Goal: Information Seeking & Learning: Find specific fact

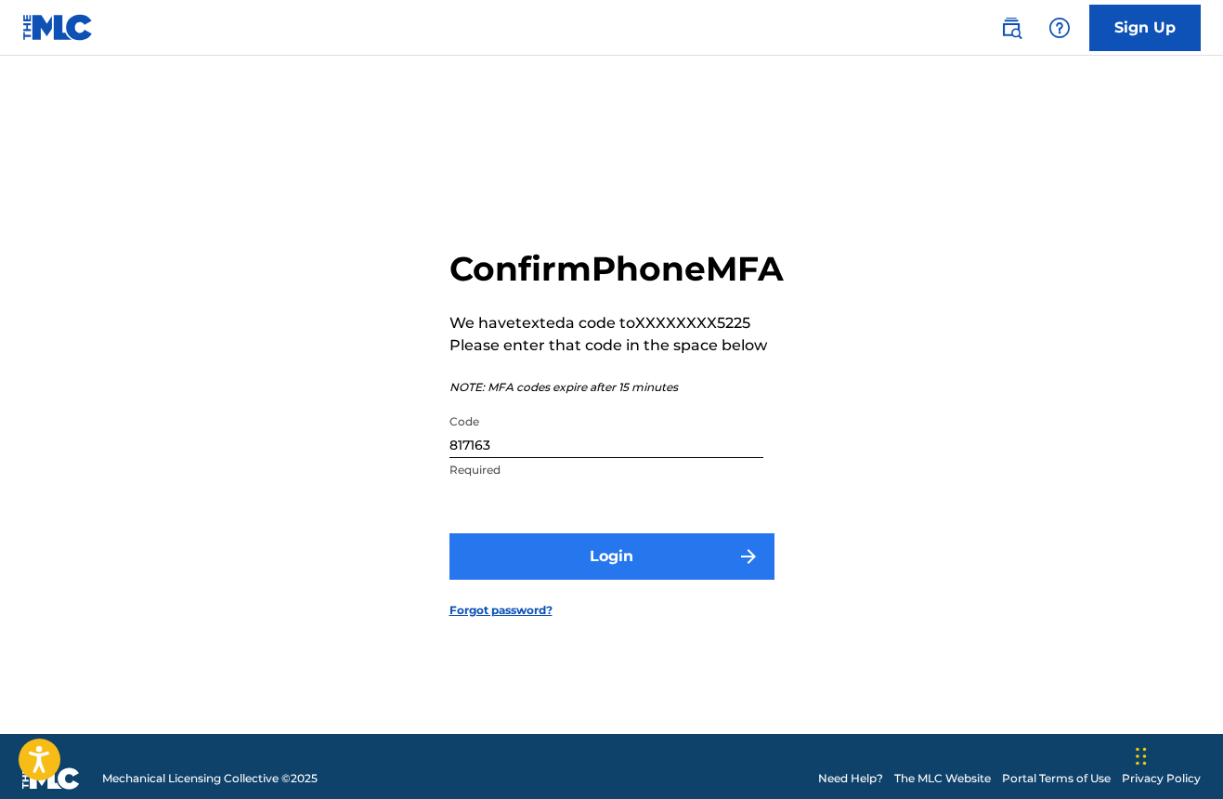
click at [650, 573] on button "Login" at bounding box center [611, 556] width 325 height 46
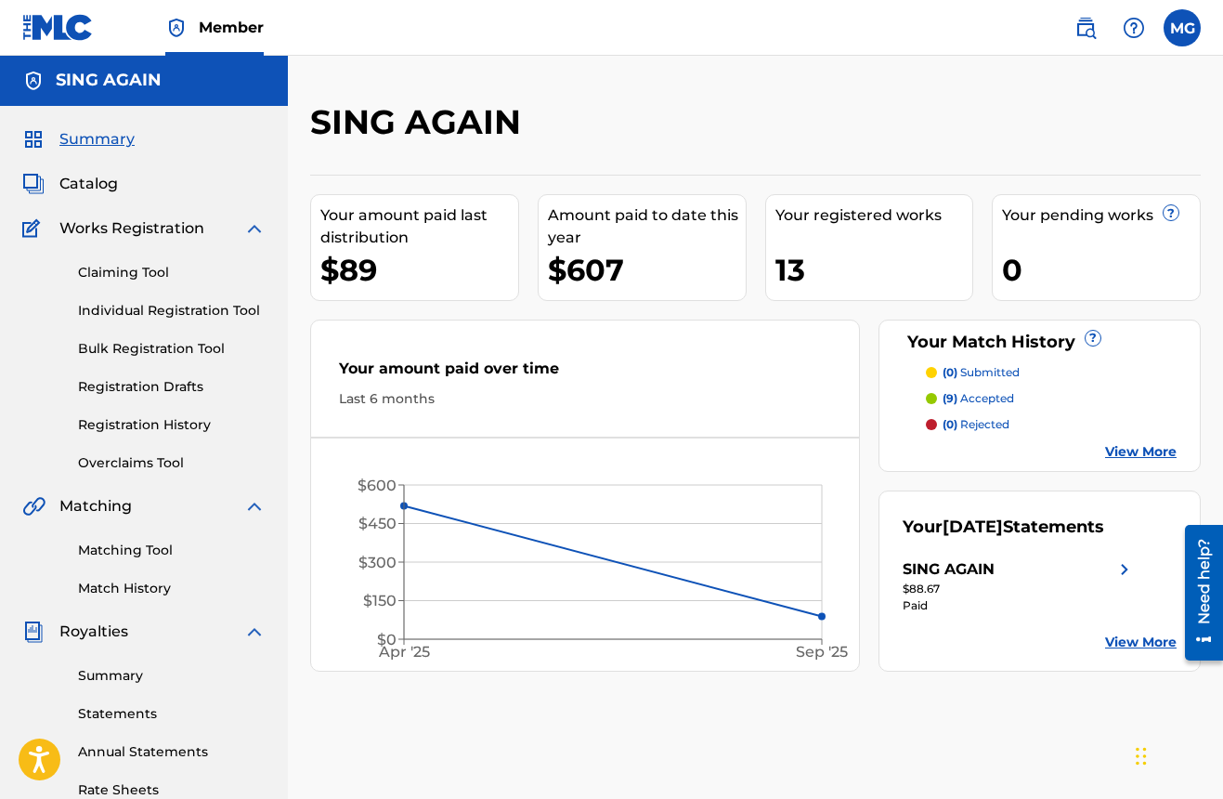
scroll to position [3, 0]
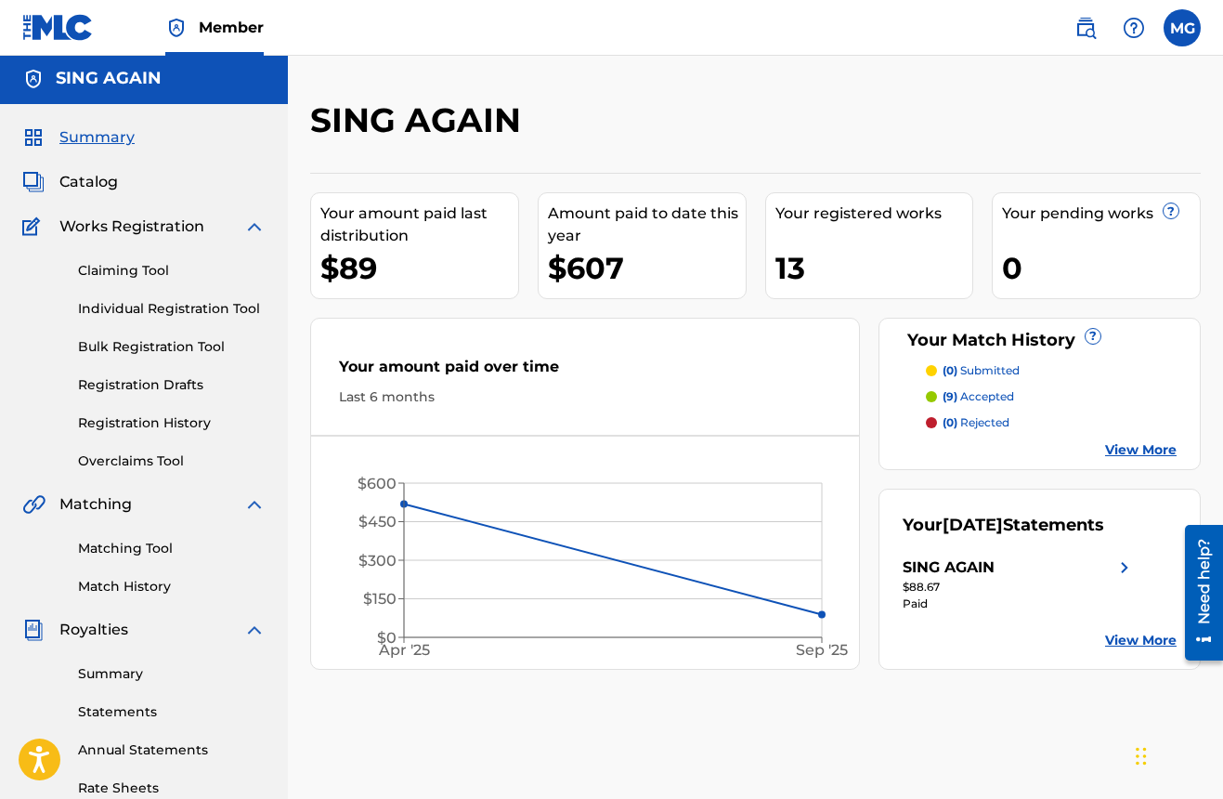
click at [1119, 650] on link "View More" at bounding box center [1141, 641] width 72 height 20
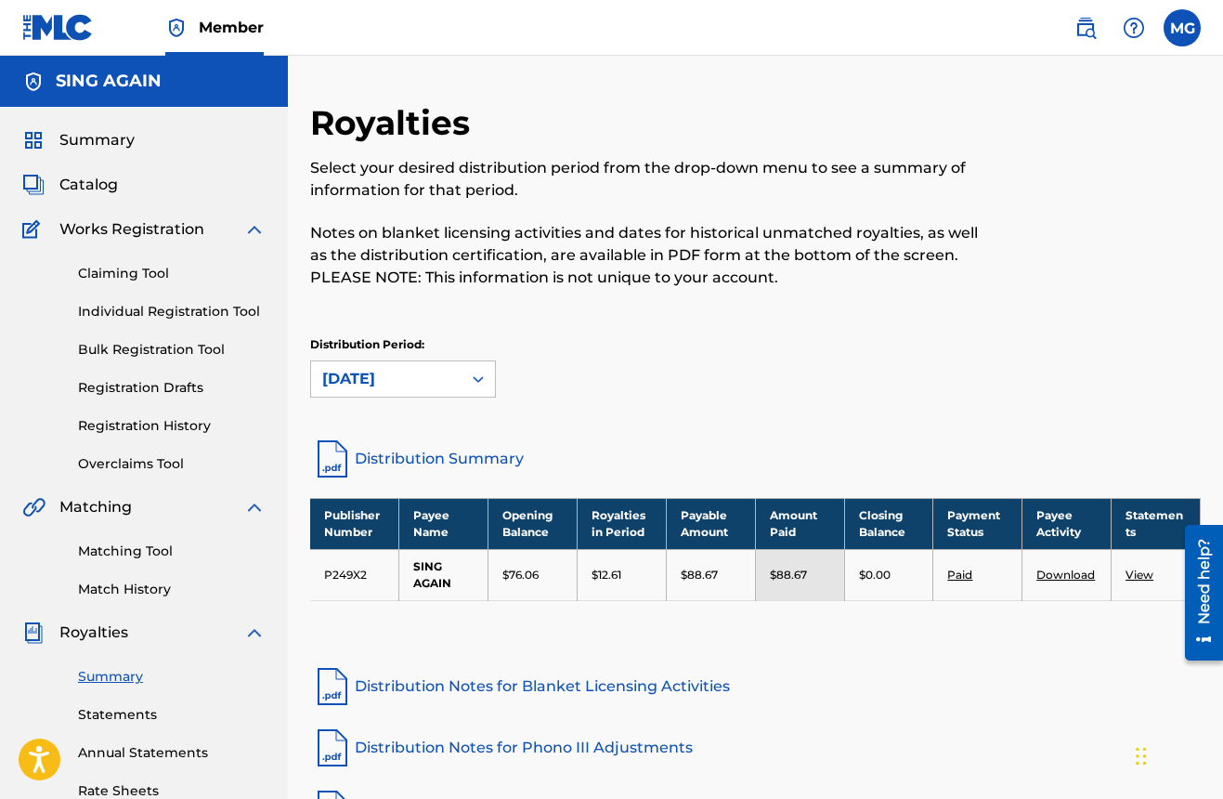
click at [78, 91] on h5 "SING AGAIN" at bounding box center [109, 81] width 106 height 21
click at [36, 79] on img at bounding box center [33, 82] width 22 height 22
click at [97, 137] on span "Summary" at bounding box center [96, 140] width 75 height 22
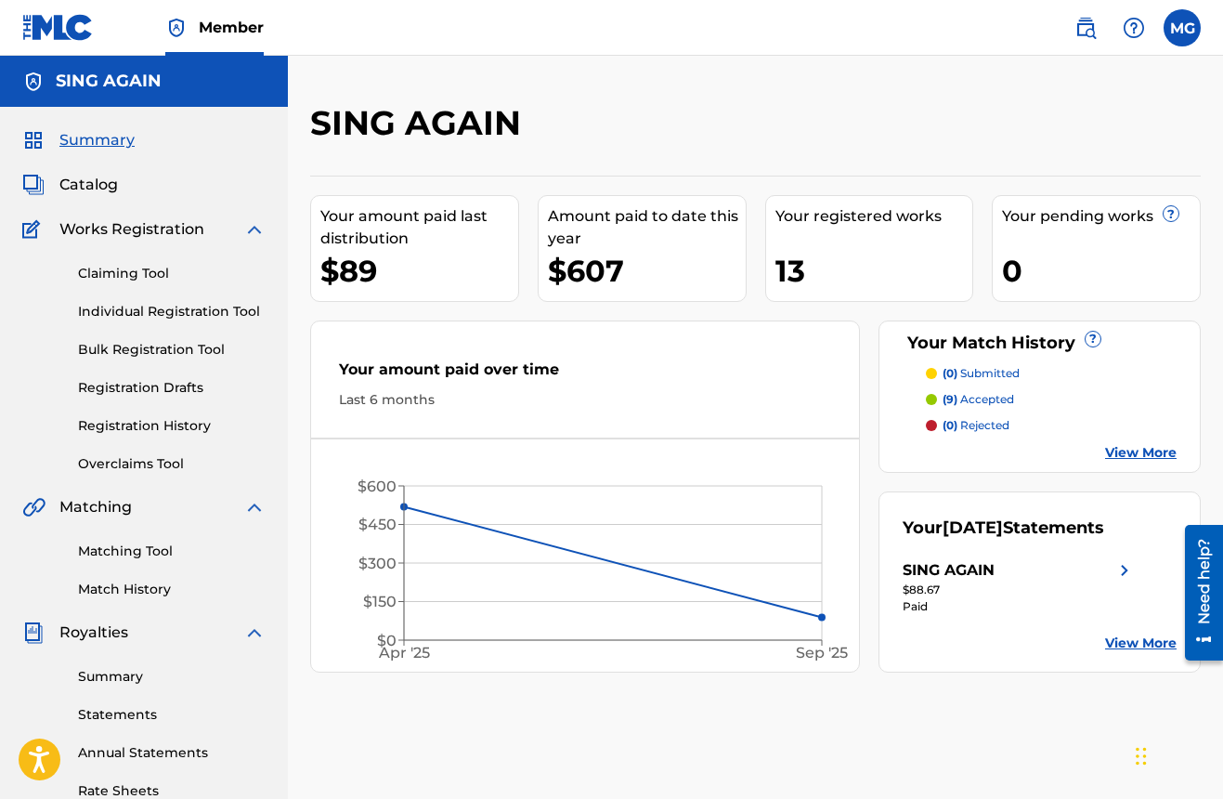
click at [220, 34] on span "Member" at bounding box center [231, 27] width 65 height 21
click at [222, 25] on span "Member" at bounding box center [231, 27] width 65 height 21
click at [170, 54] on div "Member" at bounding box center [214, 27] width 98 height 55
click at [114, 29] on div "Member" at bounding box center [142, 27] width 241 height 55
click at [1180, 34] on label at bounding box center [1182, 27] width 37 height 37
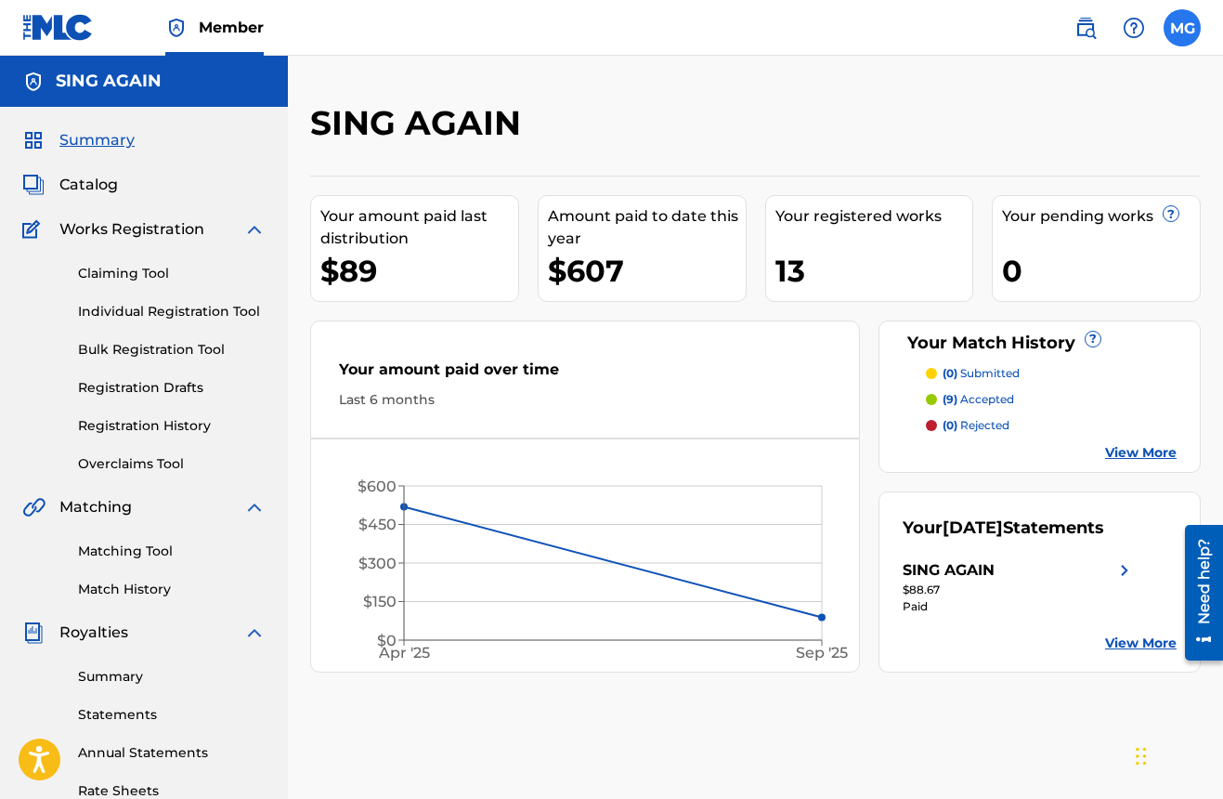
click at [1182, 28] on input "MG Monet Guthrie monet.guthrie@gmail.com Profile Log out" at bounding box center [1182, 28] width 0 height 0
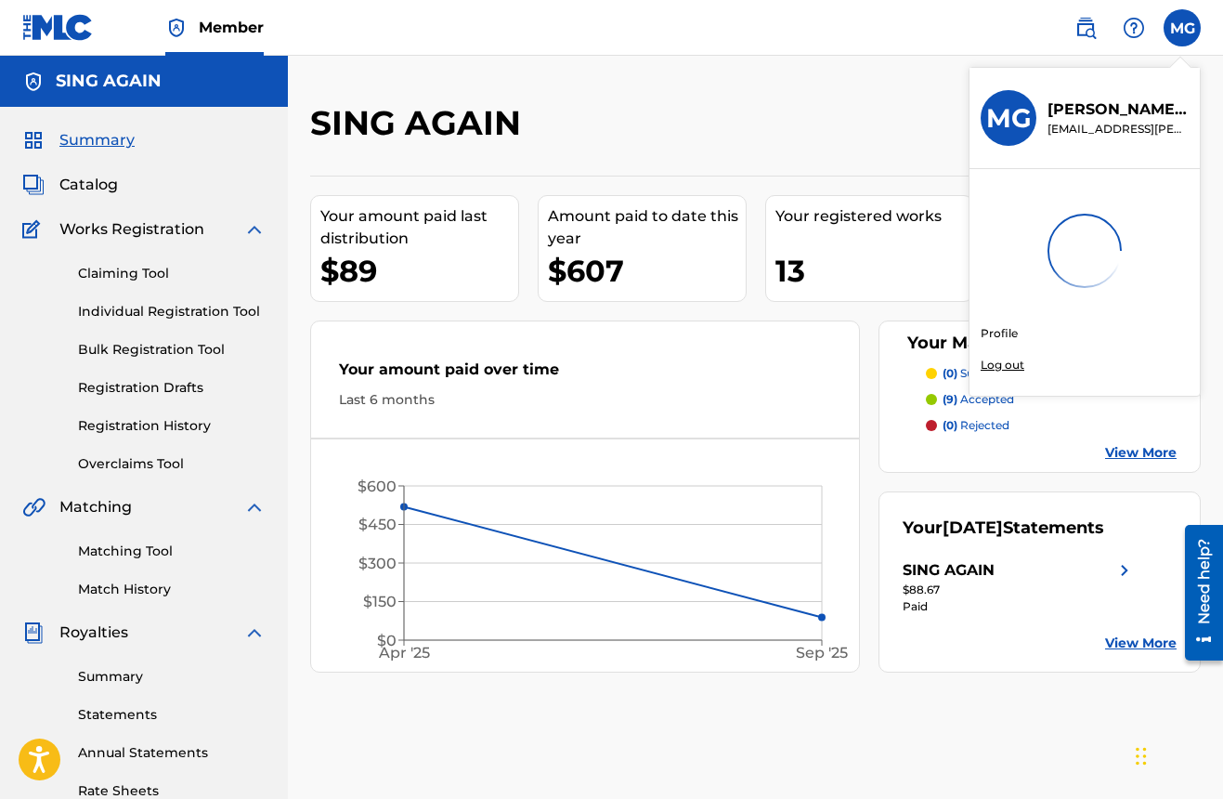
click at [1006, 330] on link "Profile" at bounding box center [999, 333] width 37 height 17
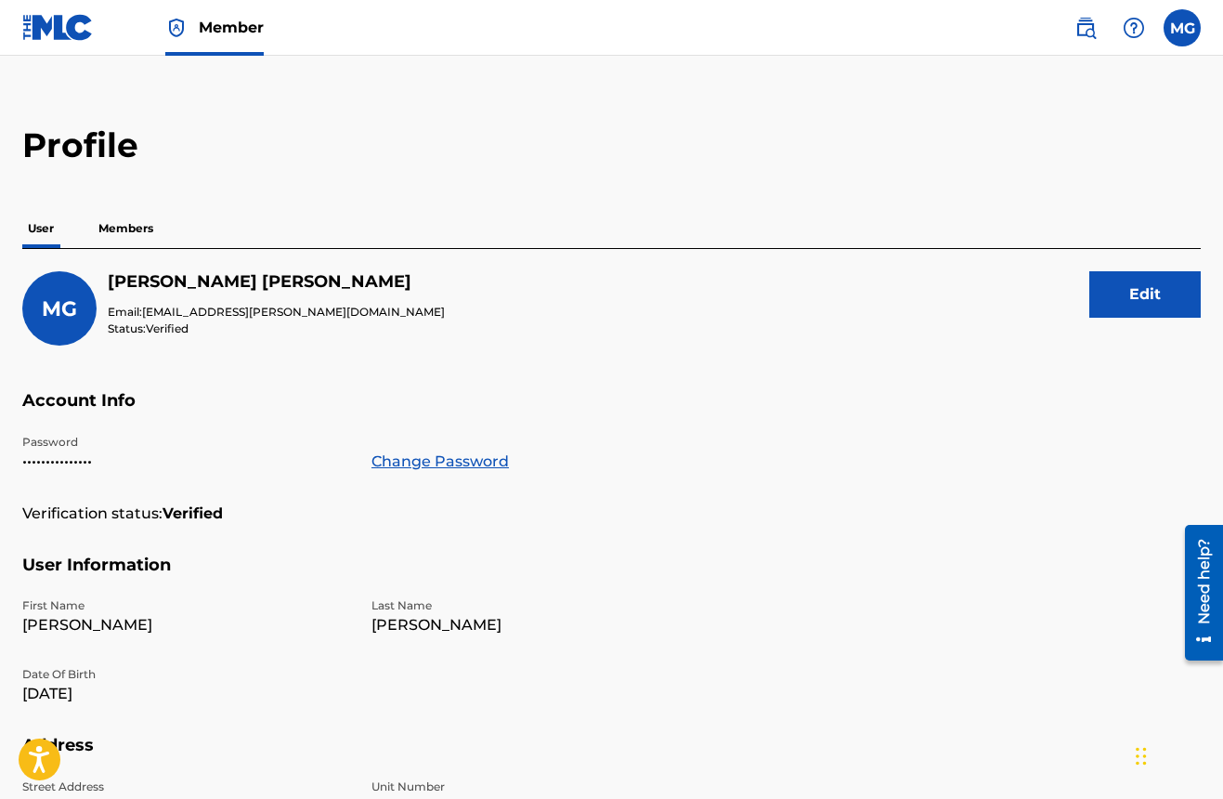
scroll to position [13, 1]
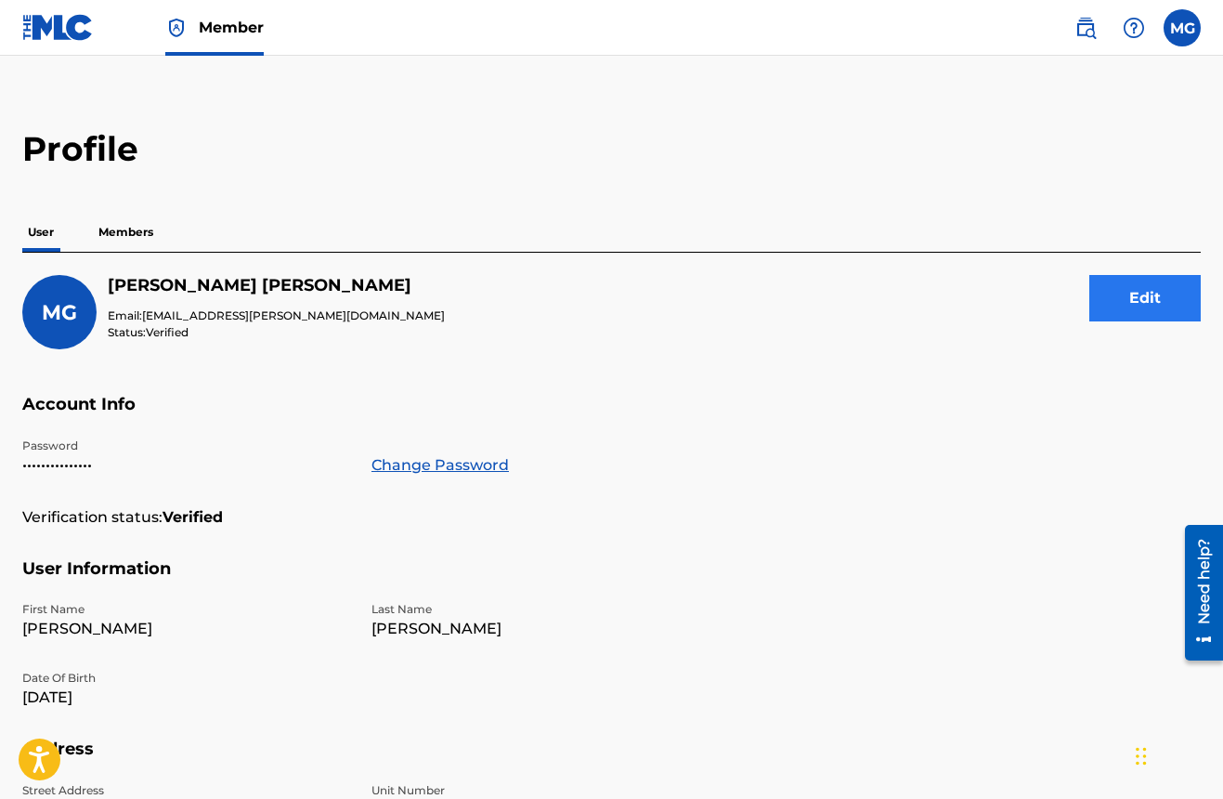
click at [1167, 324] on div "Edit" at bounding box center [1144, 312] width 111 height 74
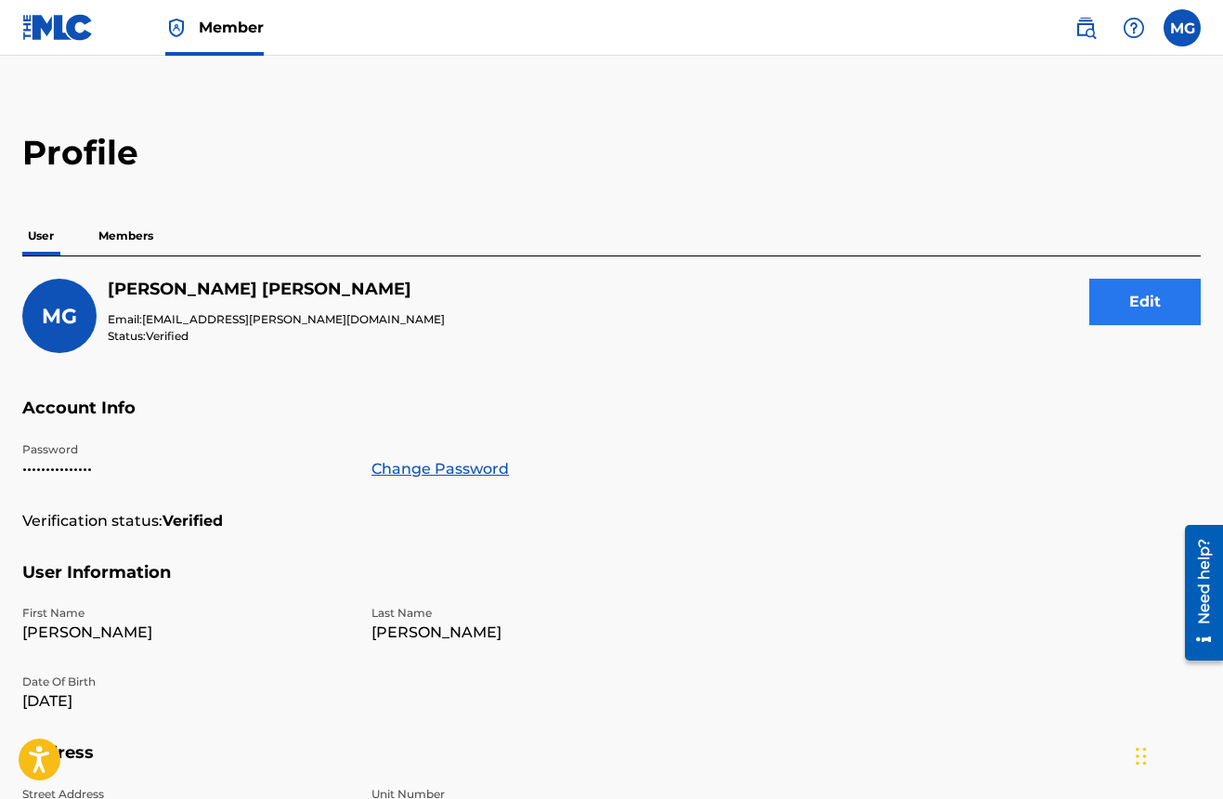
click at [1154, 309] on button "Edit" at bounding box center [1144, 302] width 111 height 46
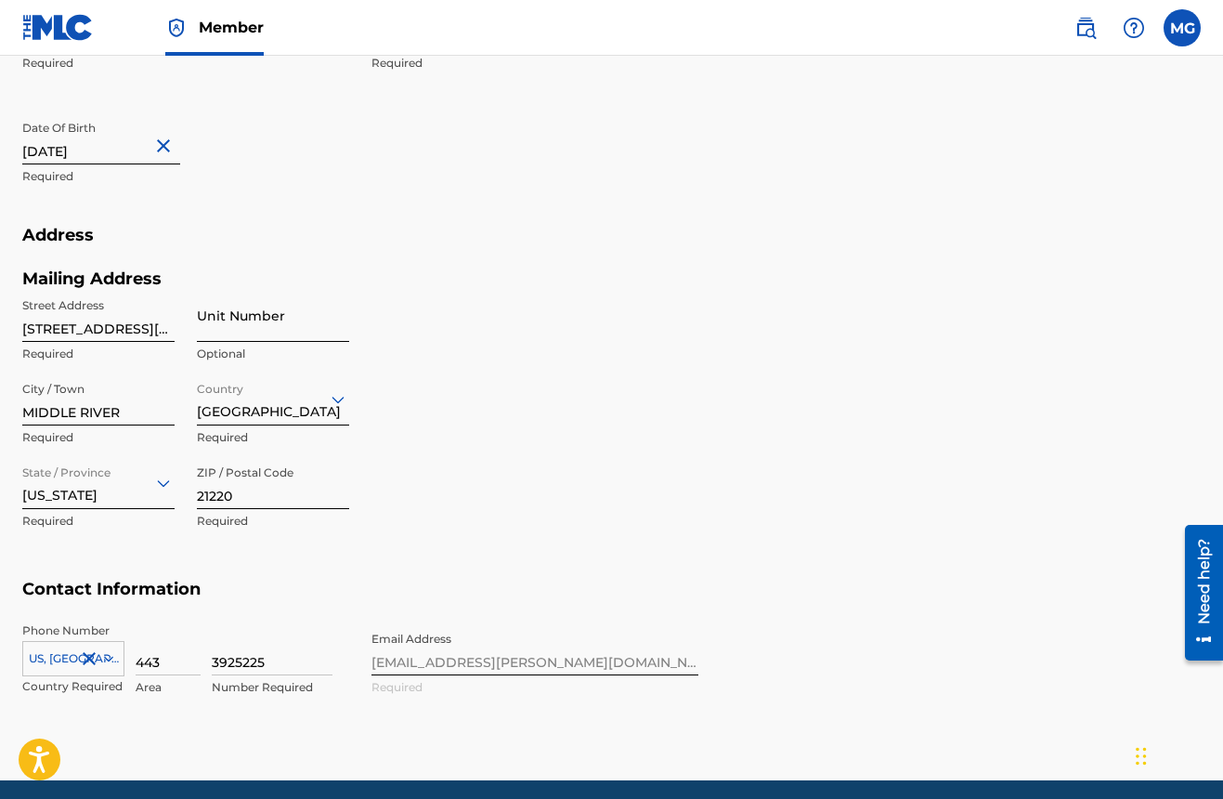
scroll to position [619, 0]
drag, startPoint x: 168, startPoint y: 329, endPoint x: -53, endPoint y: 328, distance: 221.0
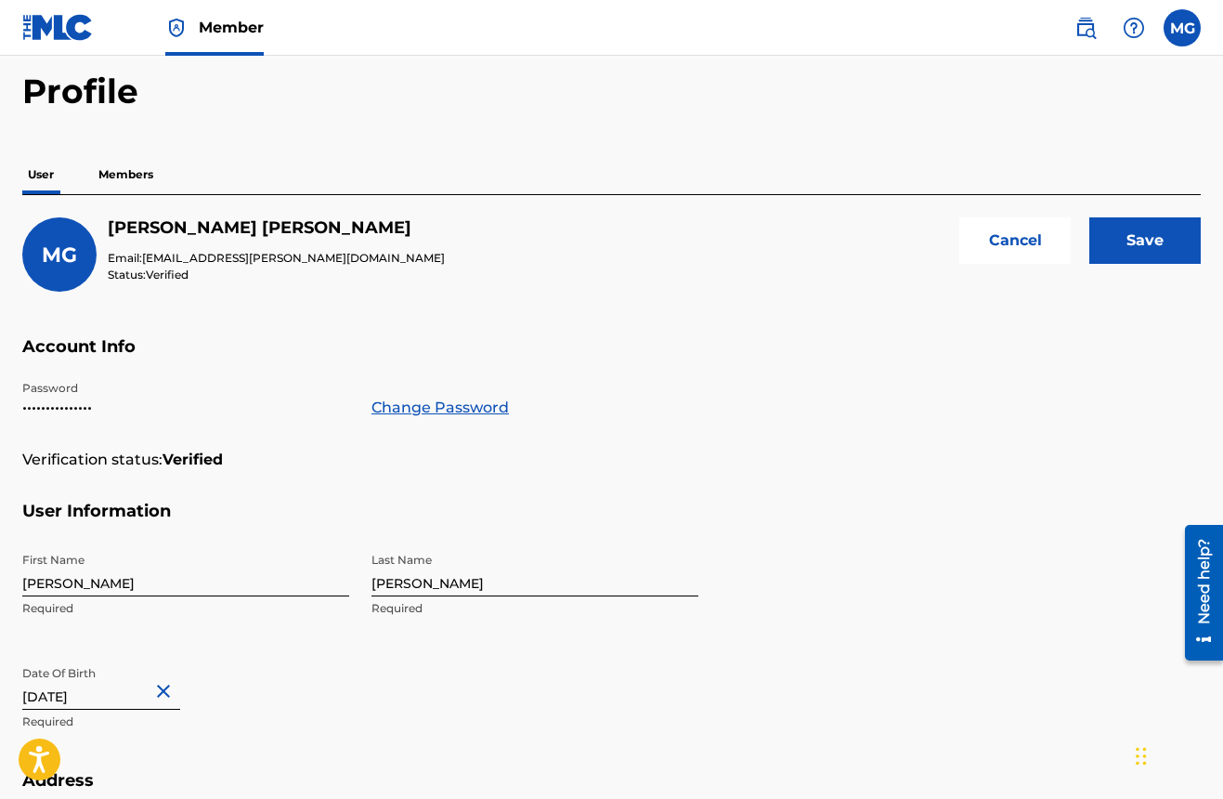
scroll to position [73, 0]
type input "81 SHAWGO CT."
click at [1127, 243] on input "Save" at bounding box center [1144, 241] width 111 height 46
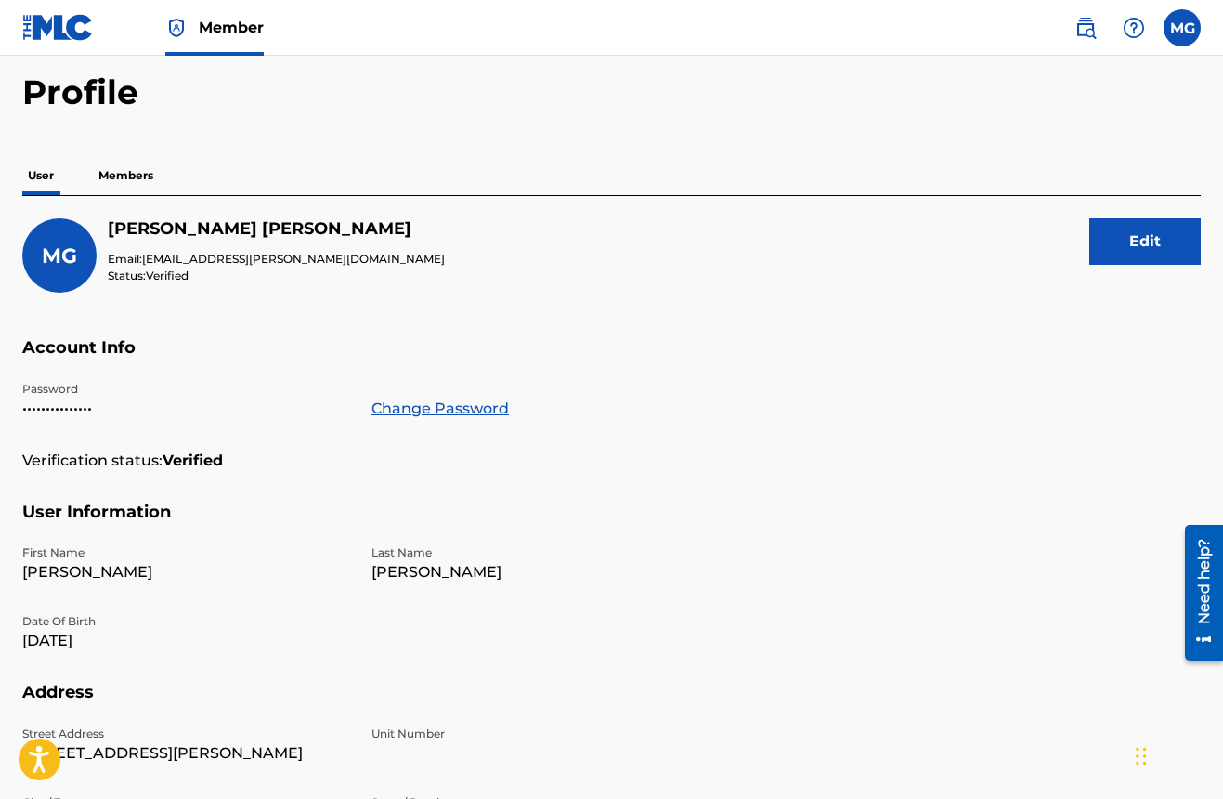
click at [137, 176] on p "Members" at bounding box center [126, 175] width 66 height 39
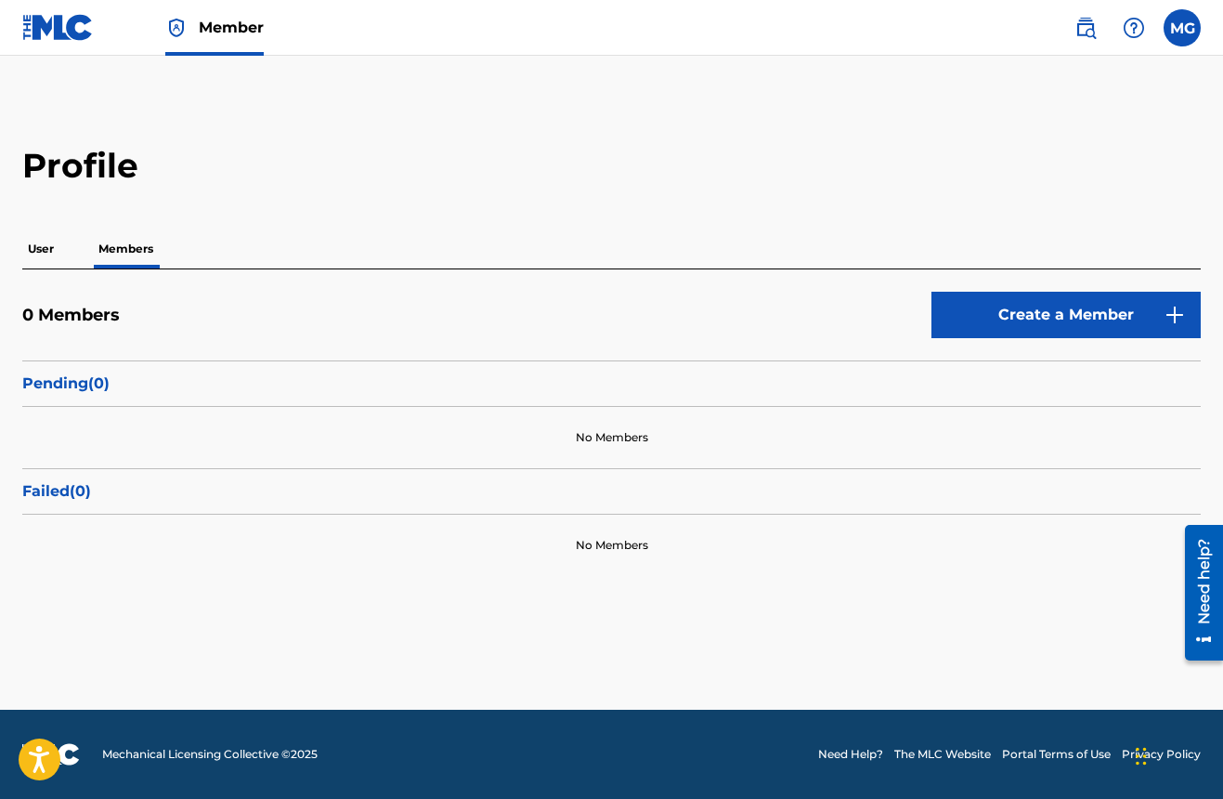
click at [38, 248] on p "User" at bounding box center [40, 248] width 37 height 39
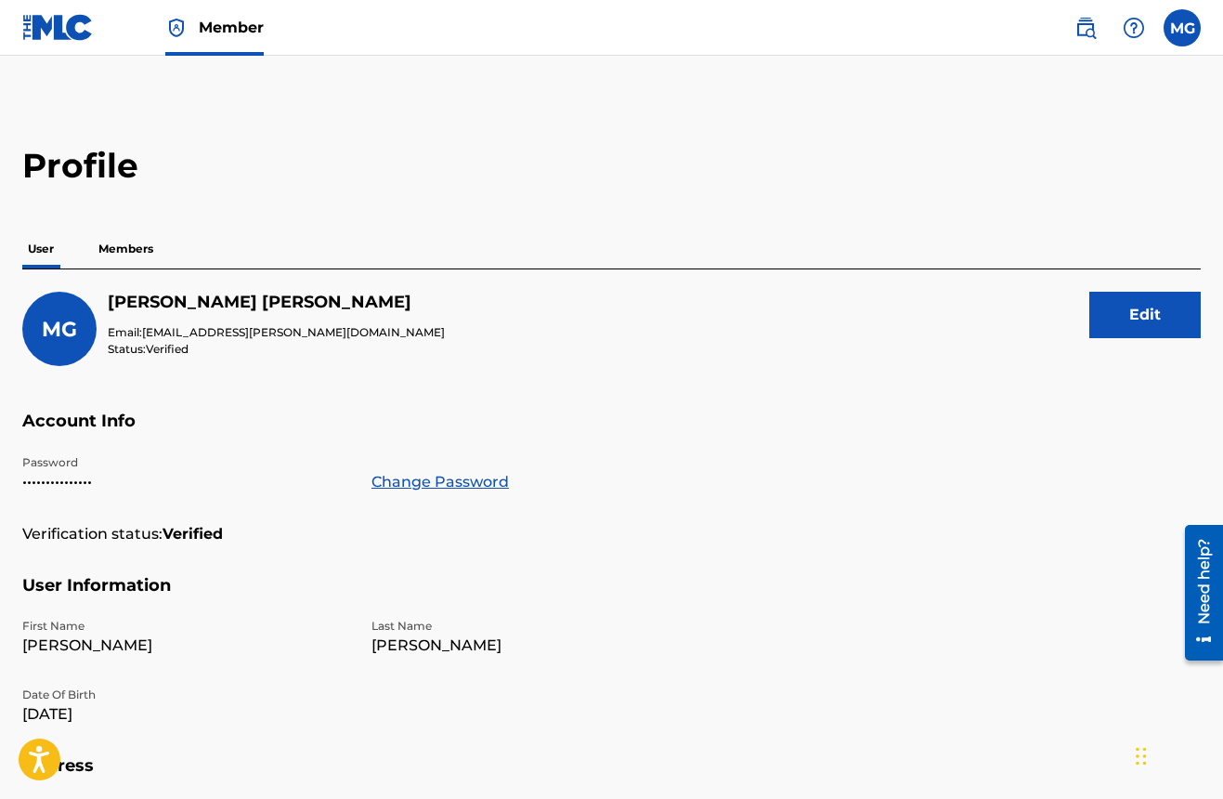
scroll to position [43, 0]
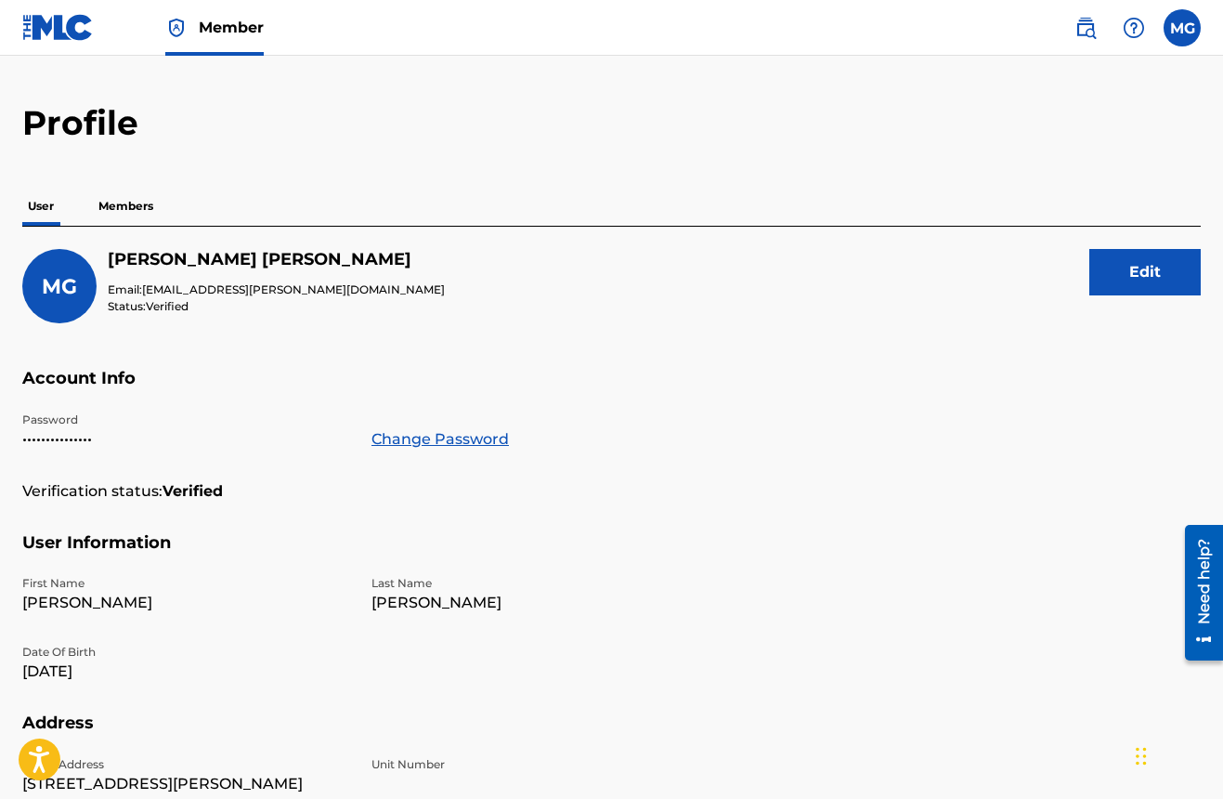
click at [198, 31] on link "Member" at bounding box center [214, 27] width 98 height 55
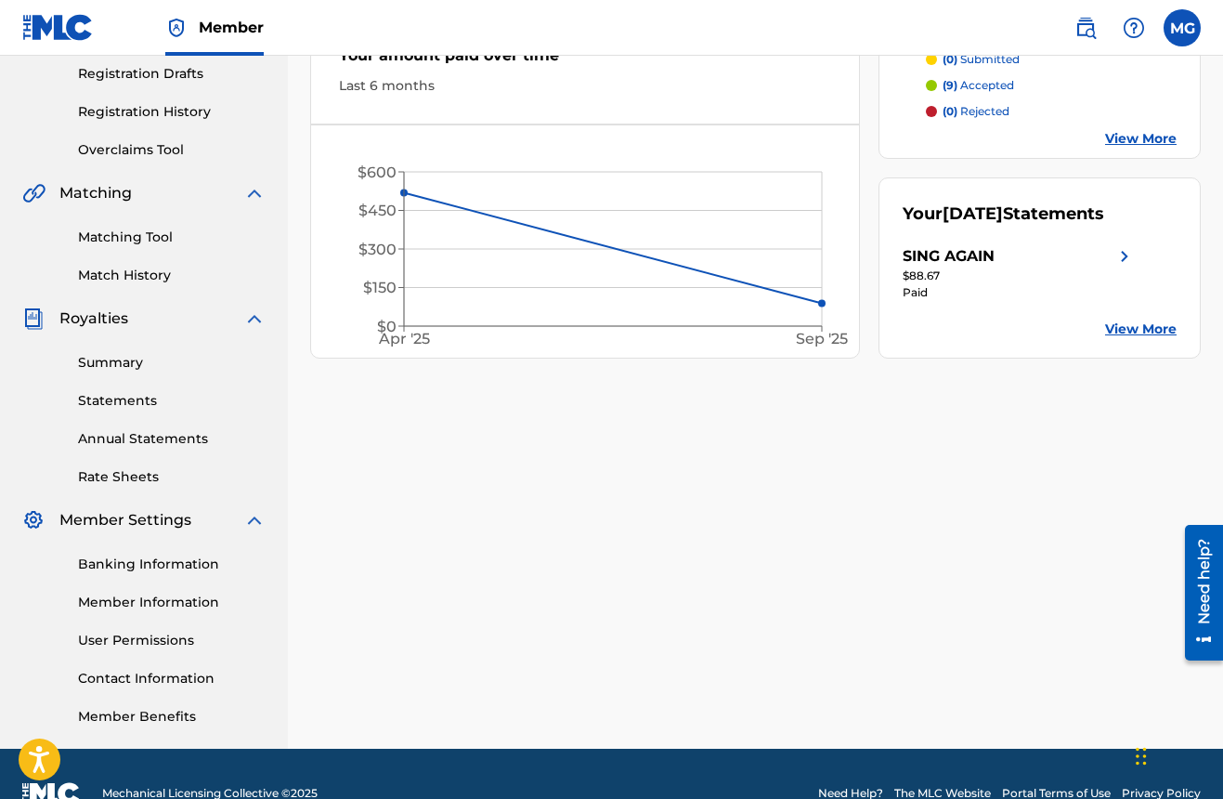
scroll to position [313, 0]
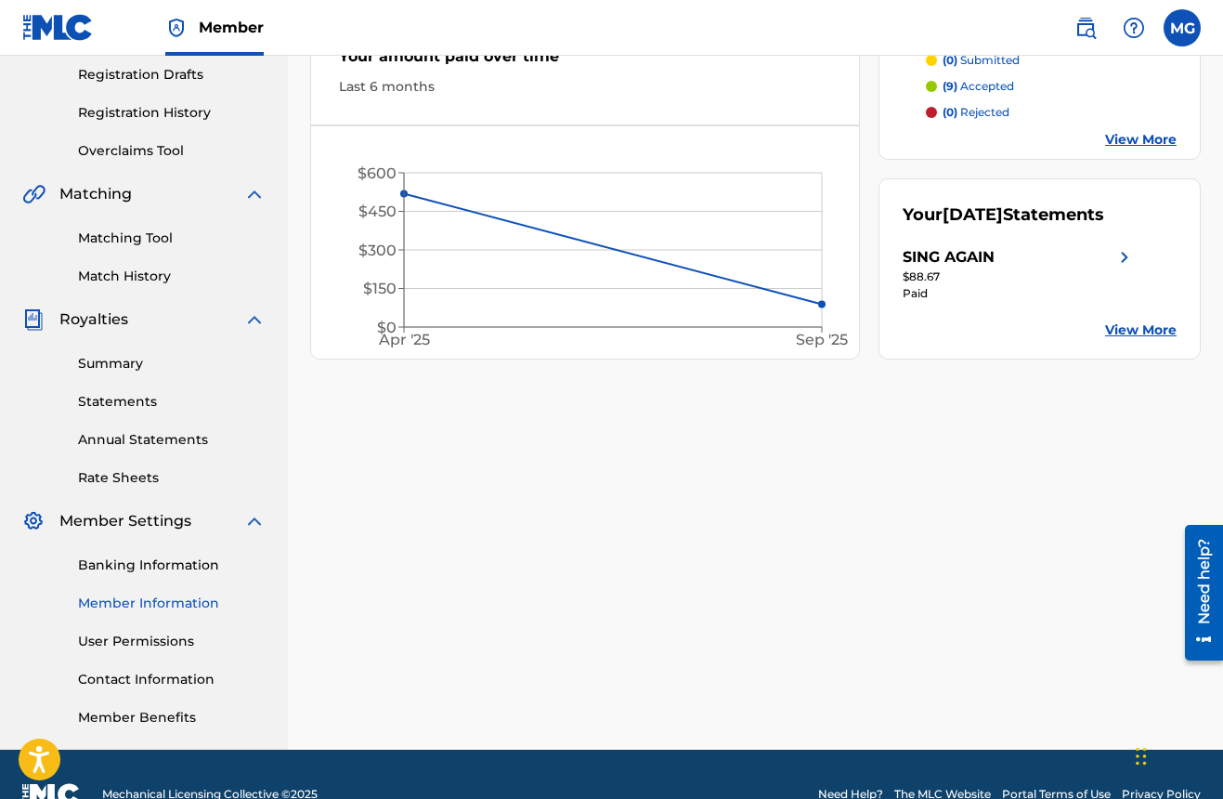
click at [150, 599] on link "Member Information" at bounding box center [172, 603] width 188 height 20
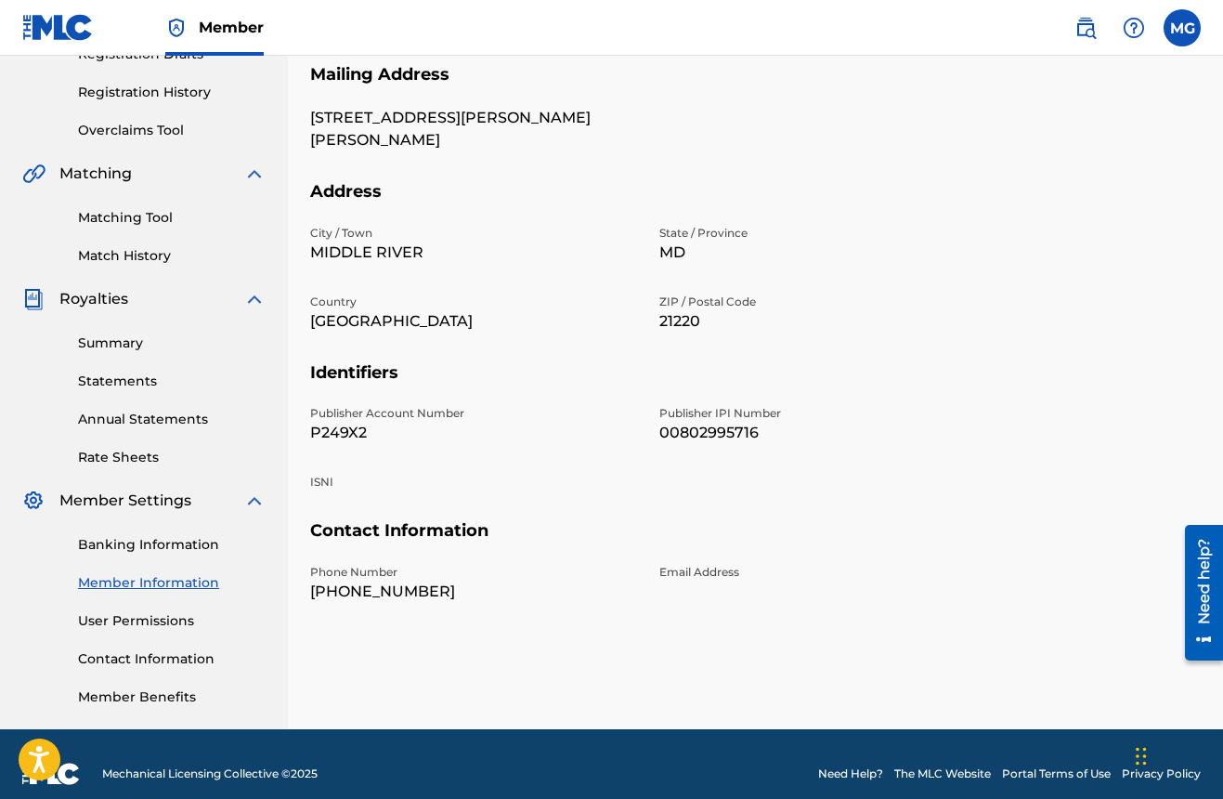
scroll to position [333, 0]
click at [113, 623] on link "User Permissions" at bounding box center [172, 621] width 188 height 20
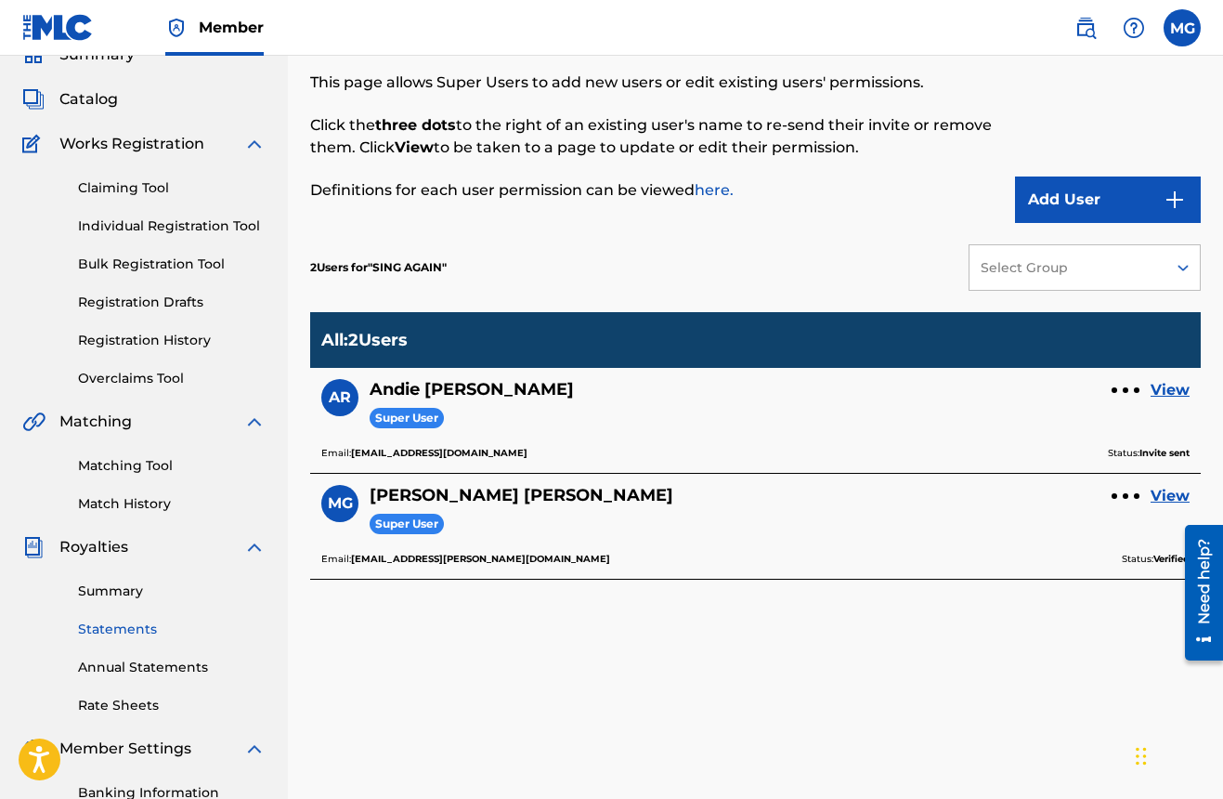
scroll to position [85, 0]
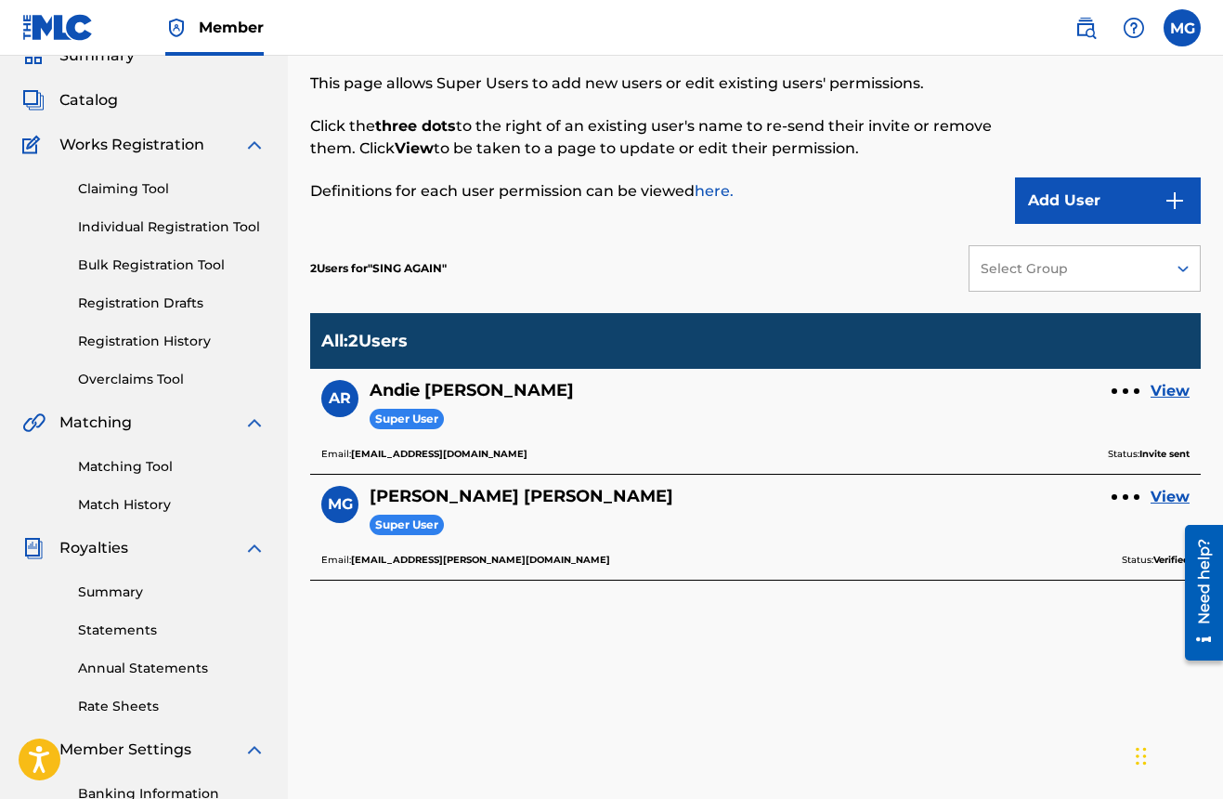
click at [88, 550] on span "Royalties" at bounding box center [93, 548] width 69 height 22
click at [90, 590] on link "Summary" at bounding box center [172, 592] width 188 height 20
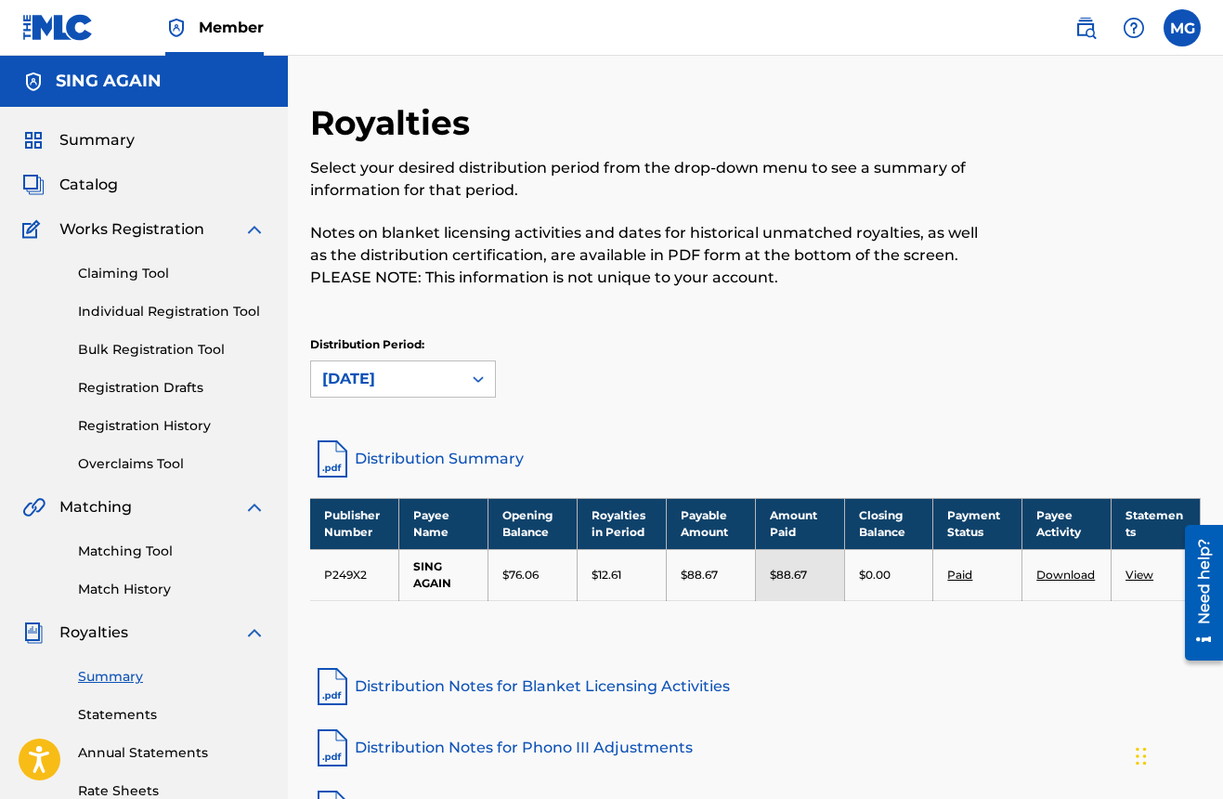
click at [41, 33] on img at bounding box center [58, 27] width 72 height 27
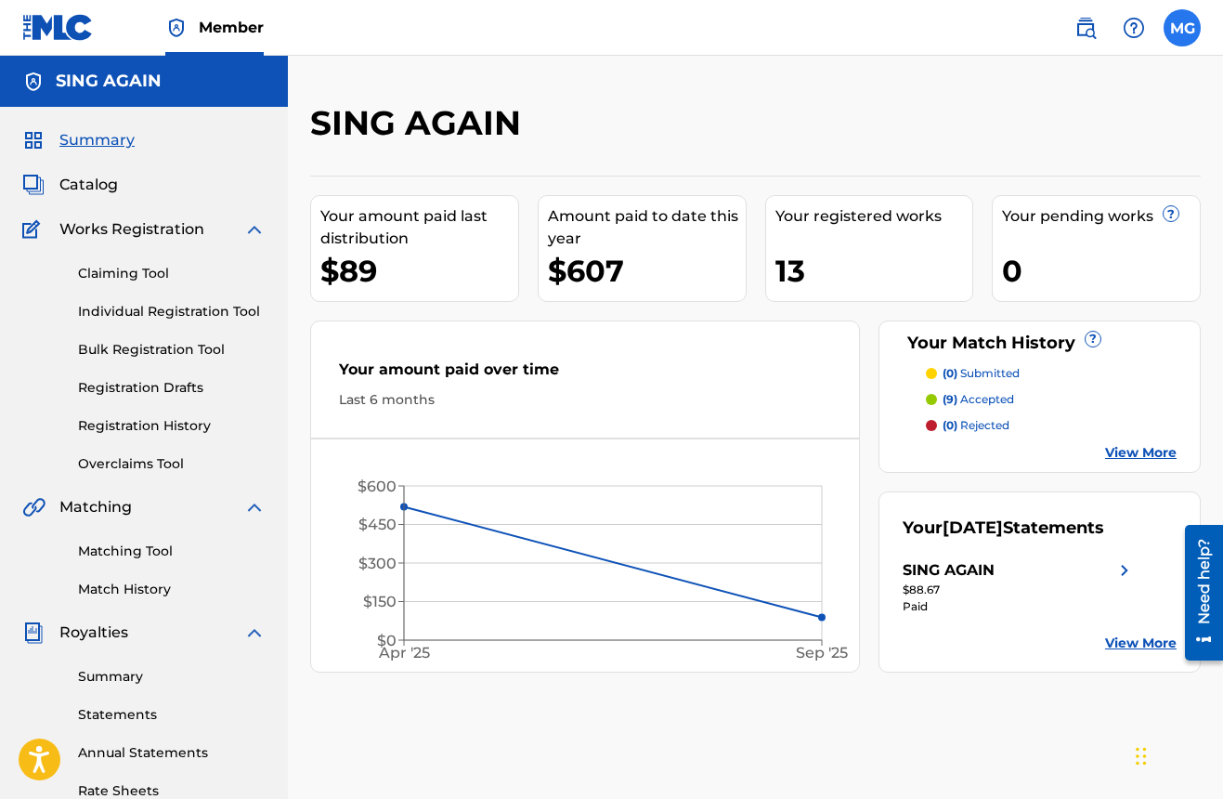
click at [1189, 34] on label at bounding box center [1182, 27] width 37 height 37
click at [1182, 28] on input "MG Monet Guthrie monet.guthrie@gmail.com Profile Log out" at bounding box center [1182, 28] width 0 height 0
click at [1088, 30] on img at bounding box center [1085, 28] width 22 height 22
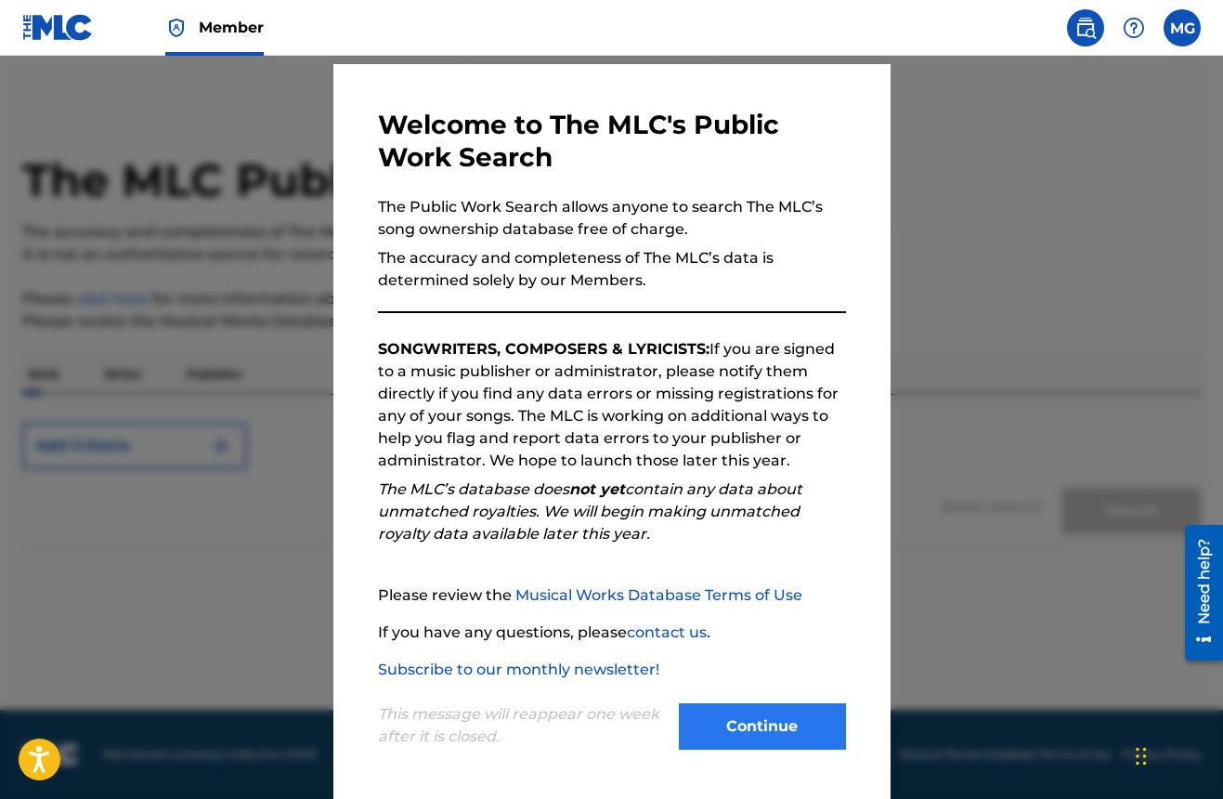
click at [746, 738] on button "Continue" at bounding box center [762, 726] width 167 height 46
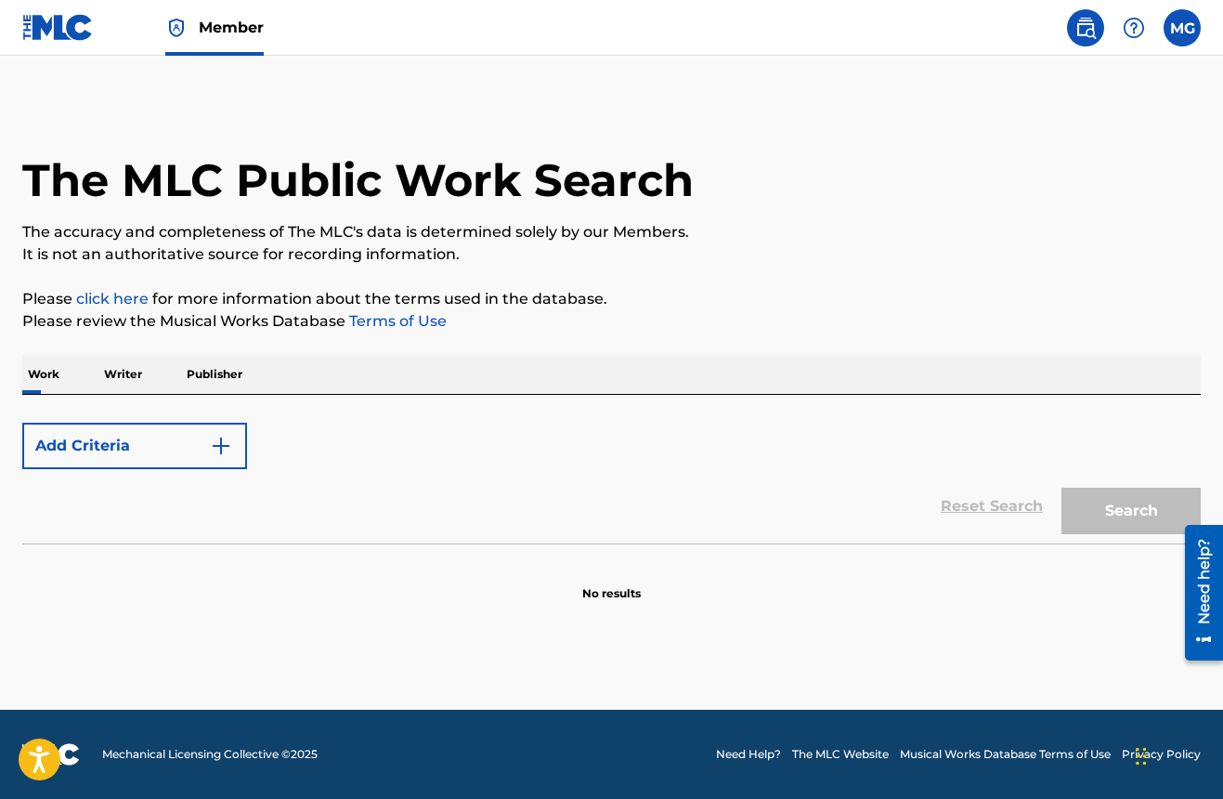
click at [120, 374] on p "Writer" at bounding box center [122, 374] width 49 height 39
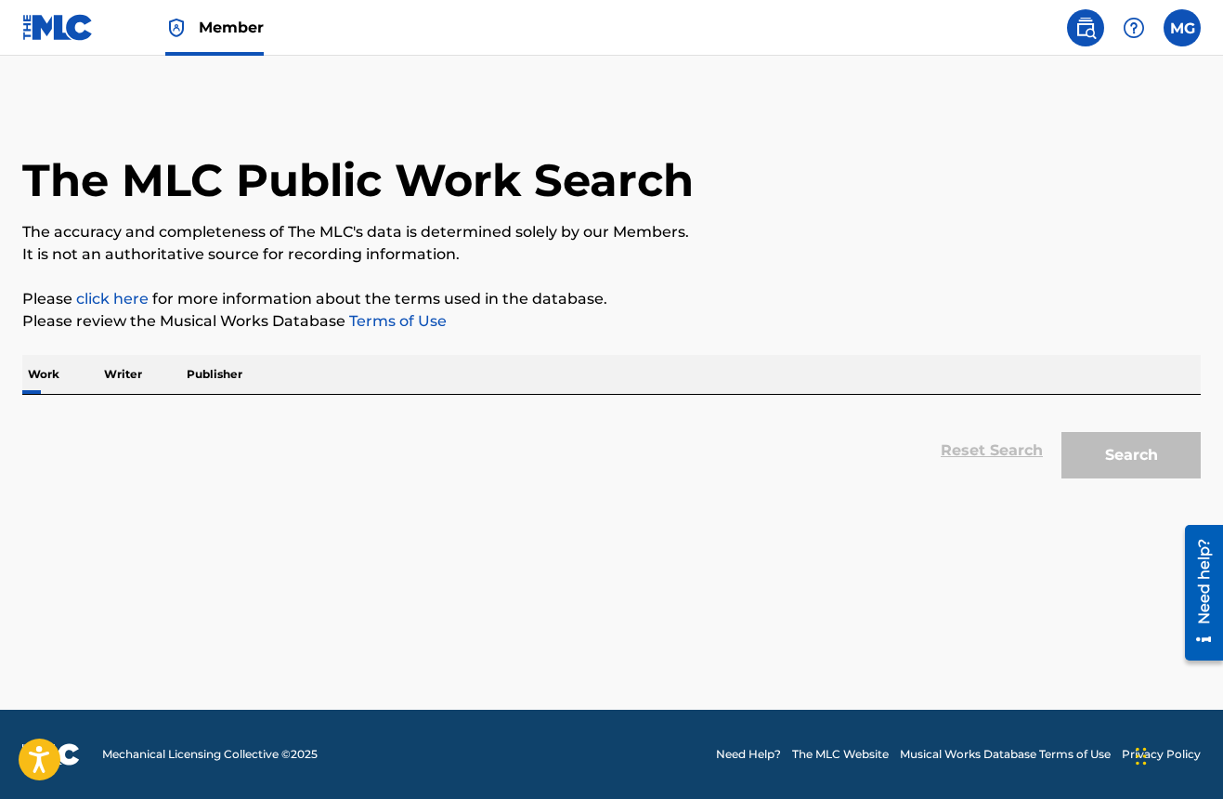
click at [122, 373] on p "Writer" at bounding box center [122, 374] width 49 height 39
click at [136, 298] on link "click here" at bounding box center [112, 299] width 72 height 18
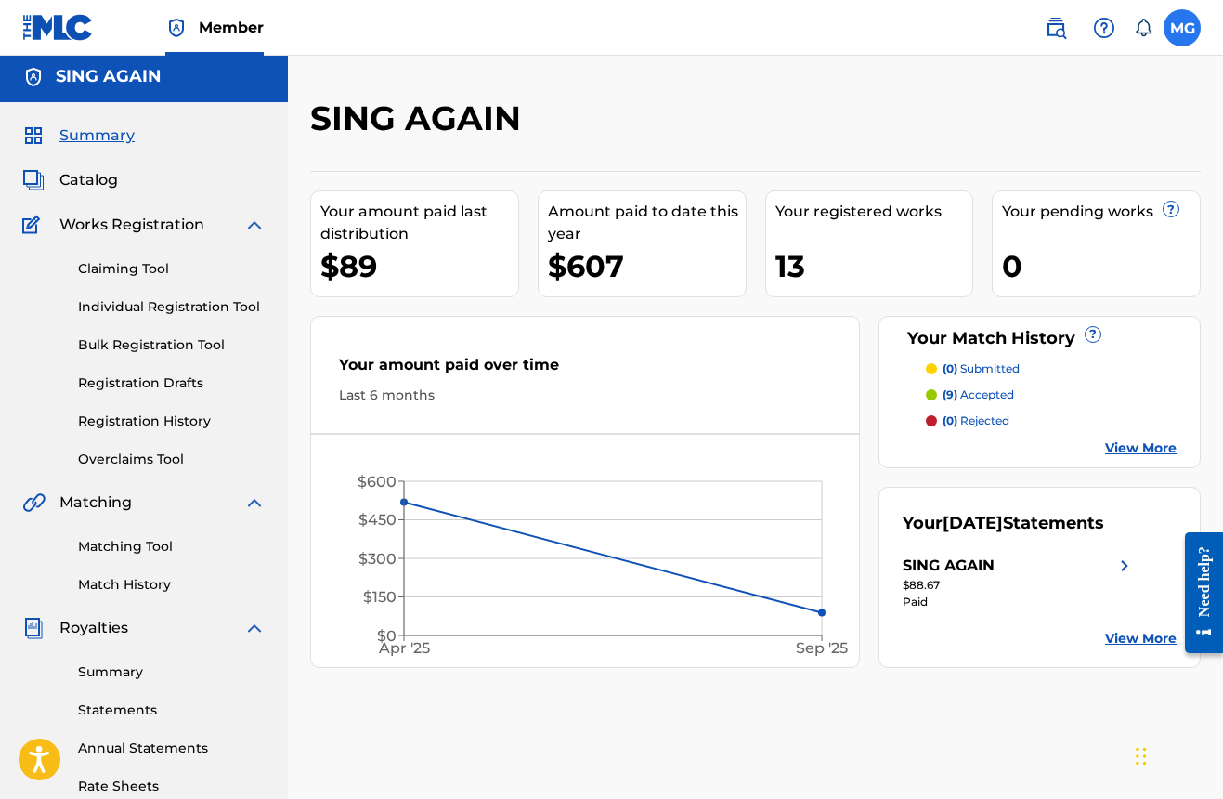
scroll to position [7, 0]
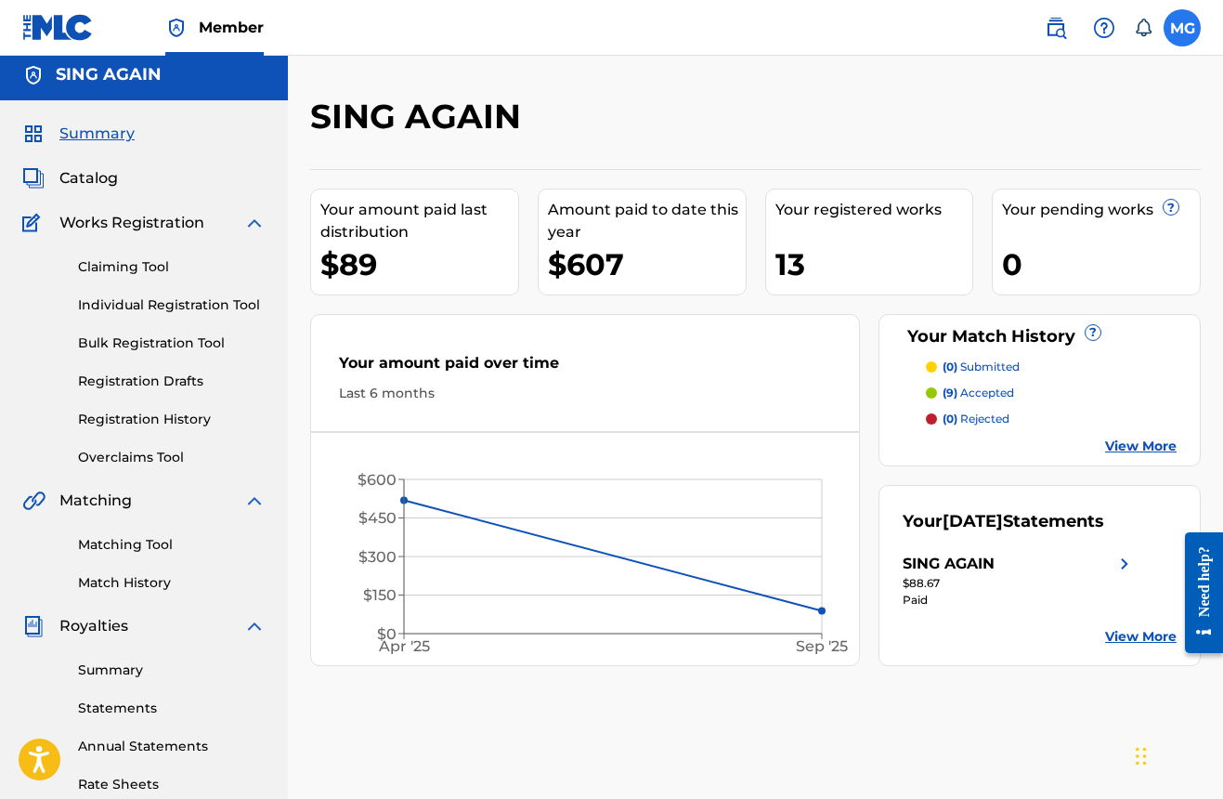
click at [1181, 21] on label at bounding box center [1182, 27] width 37 height 37
click at [1182, 28] on input "MG Monet Guthrie monet.guthrie@gmail.com Notification Preferences Profile Log o…" at bounding box center [1182, 28] width 0 height 0
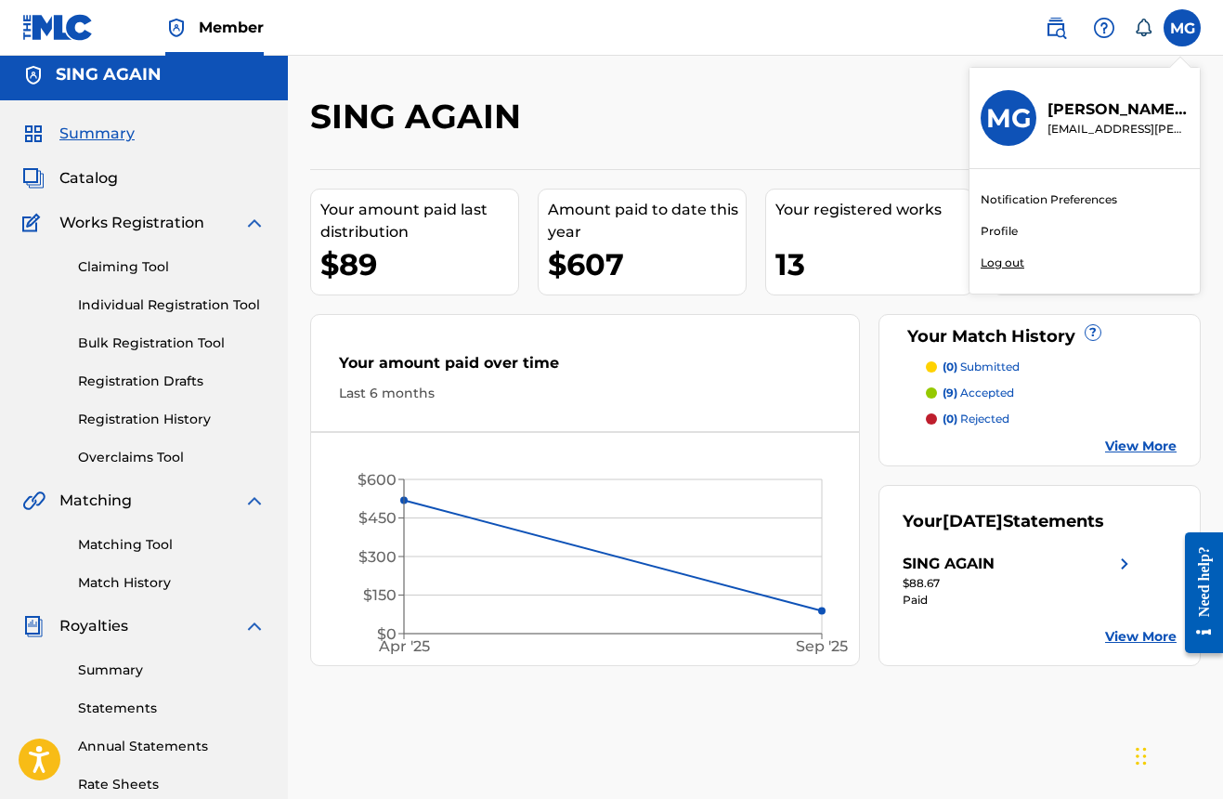
scroll to position [7, 0]
click at [997, 264] on p "Log out" at bounding box center [1003, 262] width 44 height 17
click at [1182, 28] on input "MG Monet Guthrie monet.guthrie@gmail.com Notification Preferences Profile Log o…" at bounding box center [1182, 28] width 0 height 0
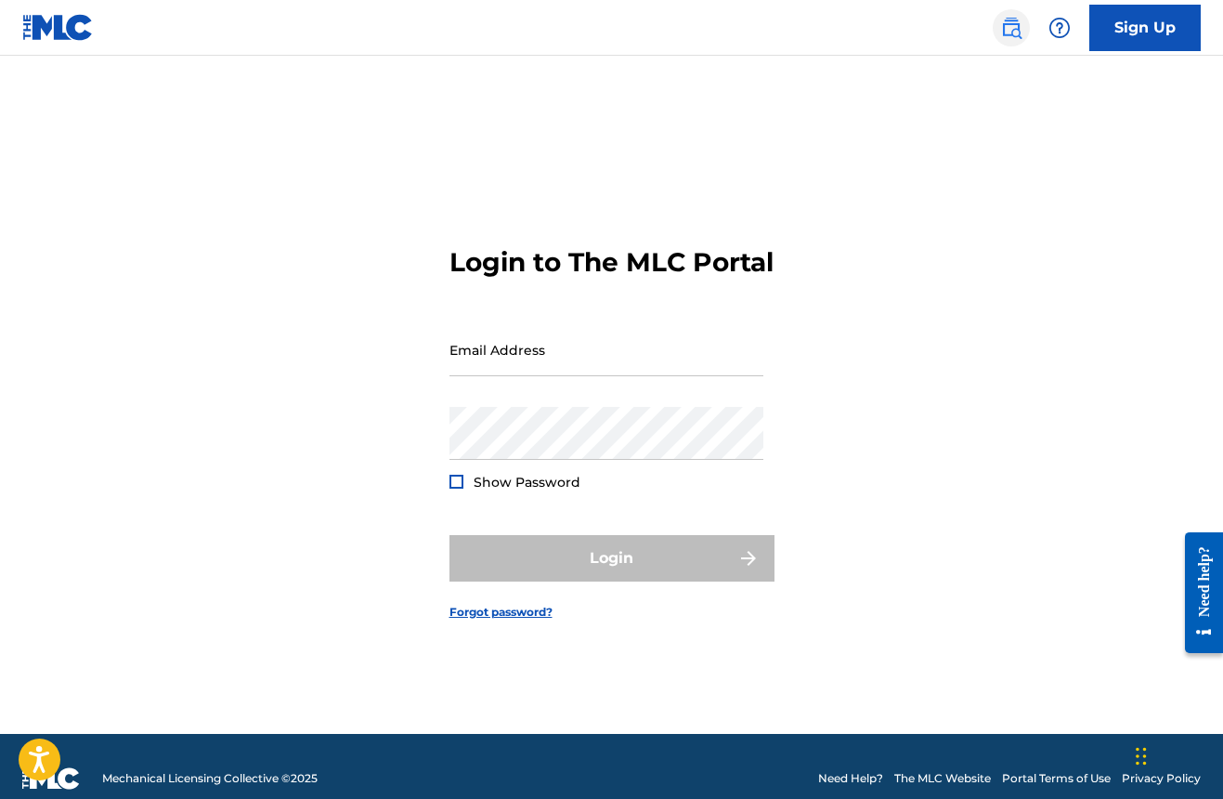
click at [1009, 34] on img at bounding box center [1011, 28] width 22 height 22
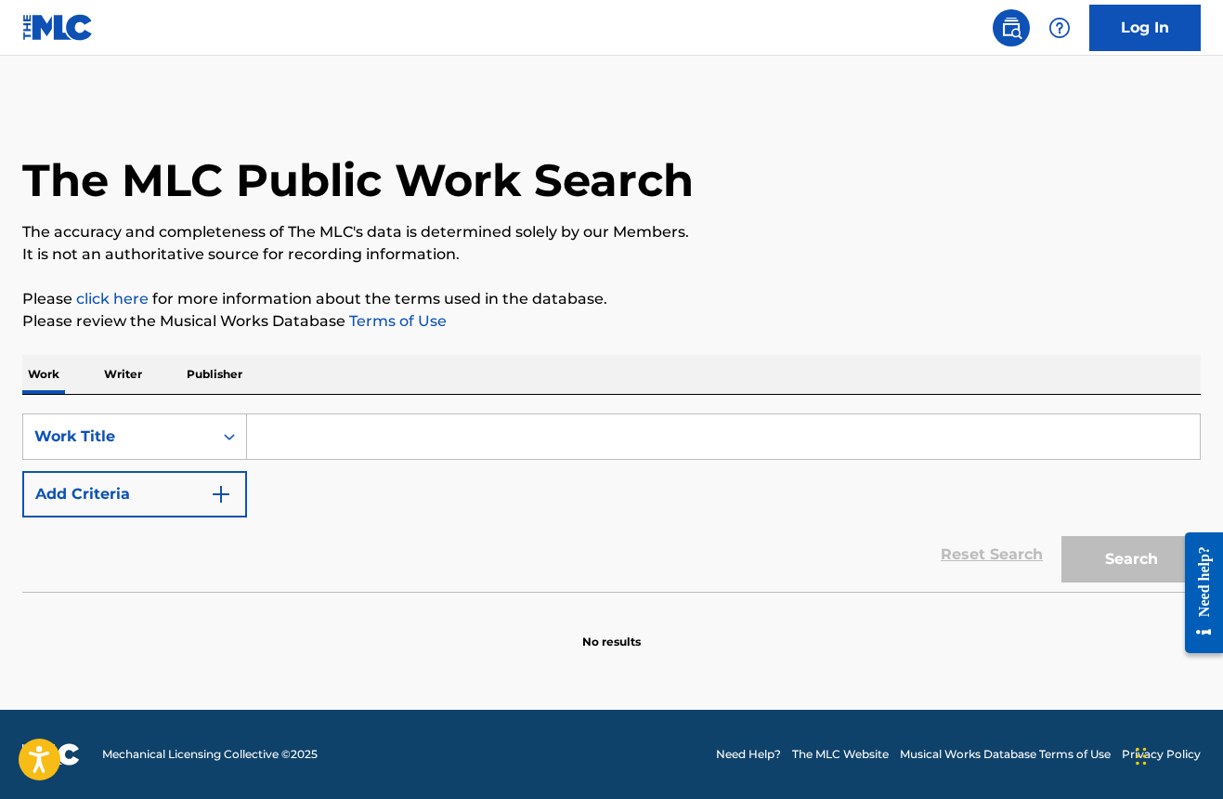
click at [119, 374] on p "Writer" at bounding box center [122, 374] width 49 height 39
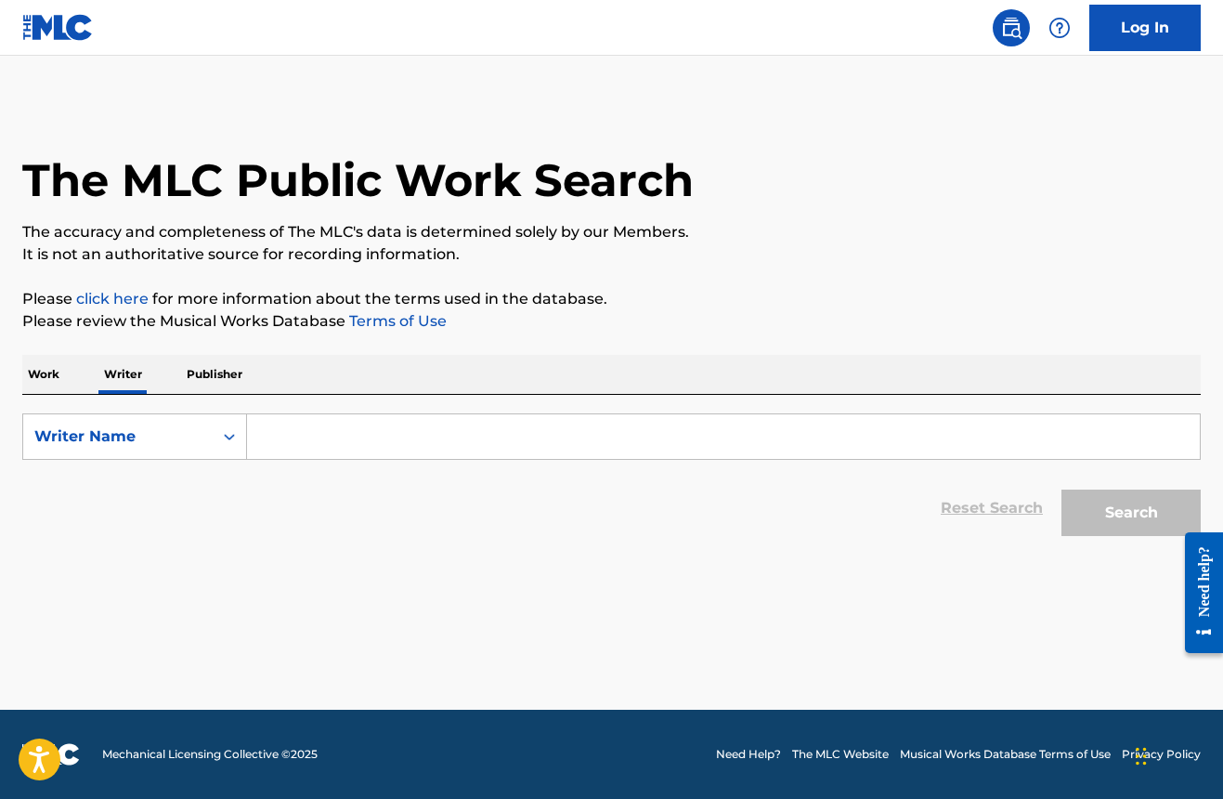
click at [297, 442] on input "Search Form" at bounding box center [723, 436] width 953 height 45
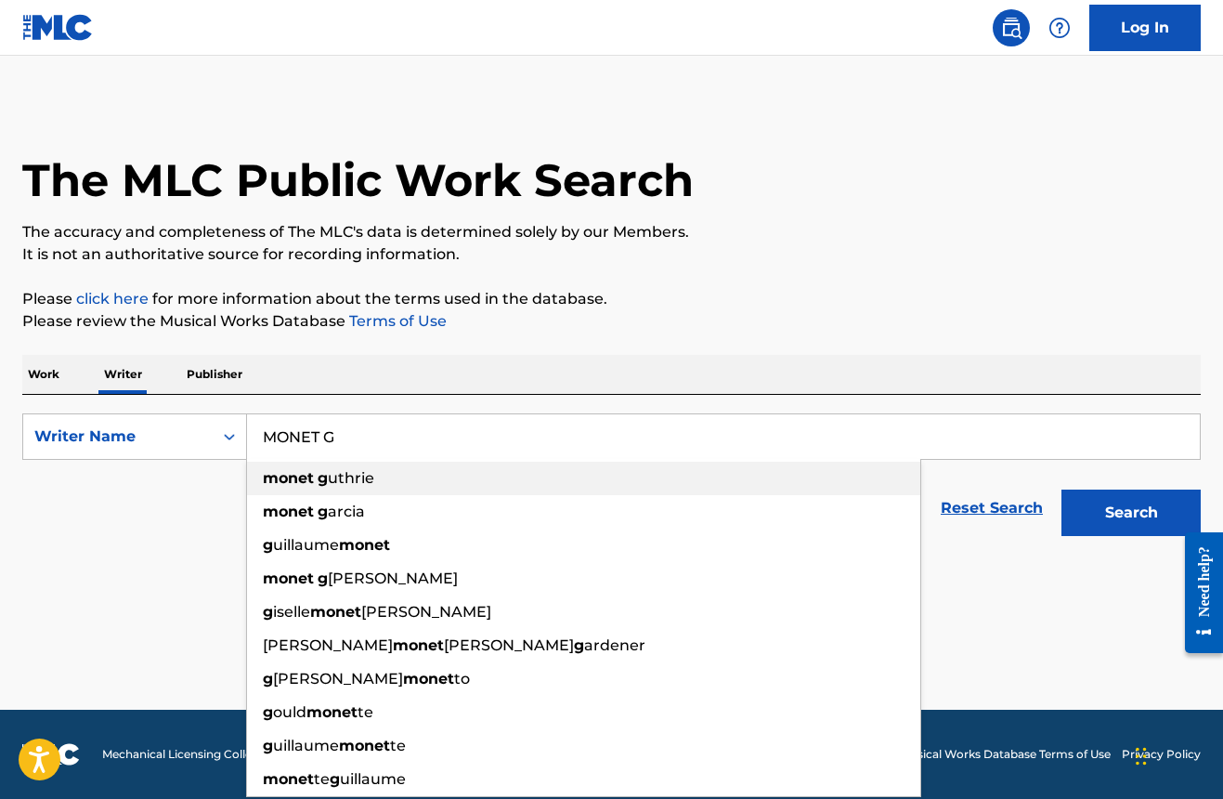
type input "monet guthrie"
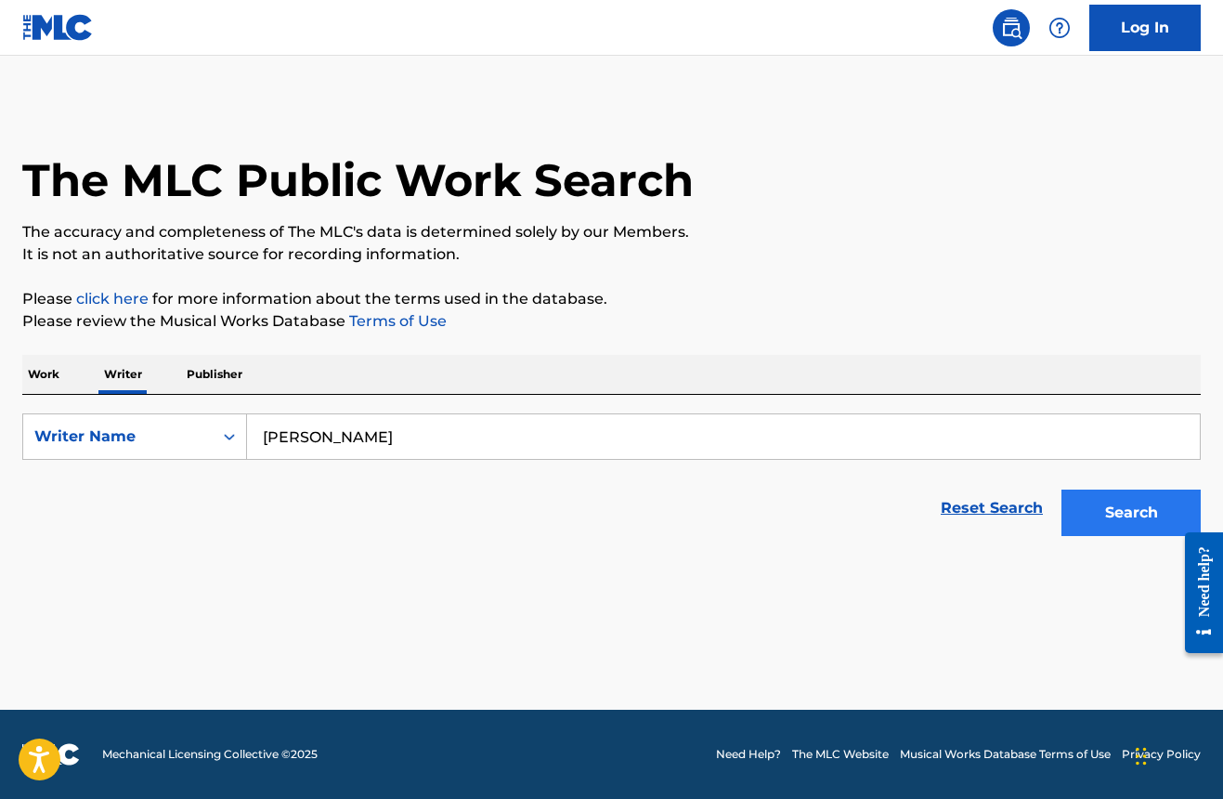
click at [1136, 512] on button "Search" at bounding box center [1130, 512] width 139 height 46
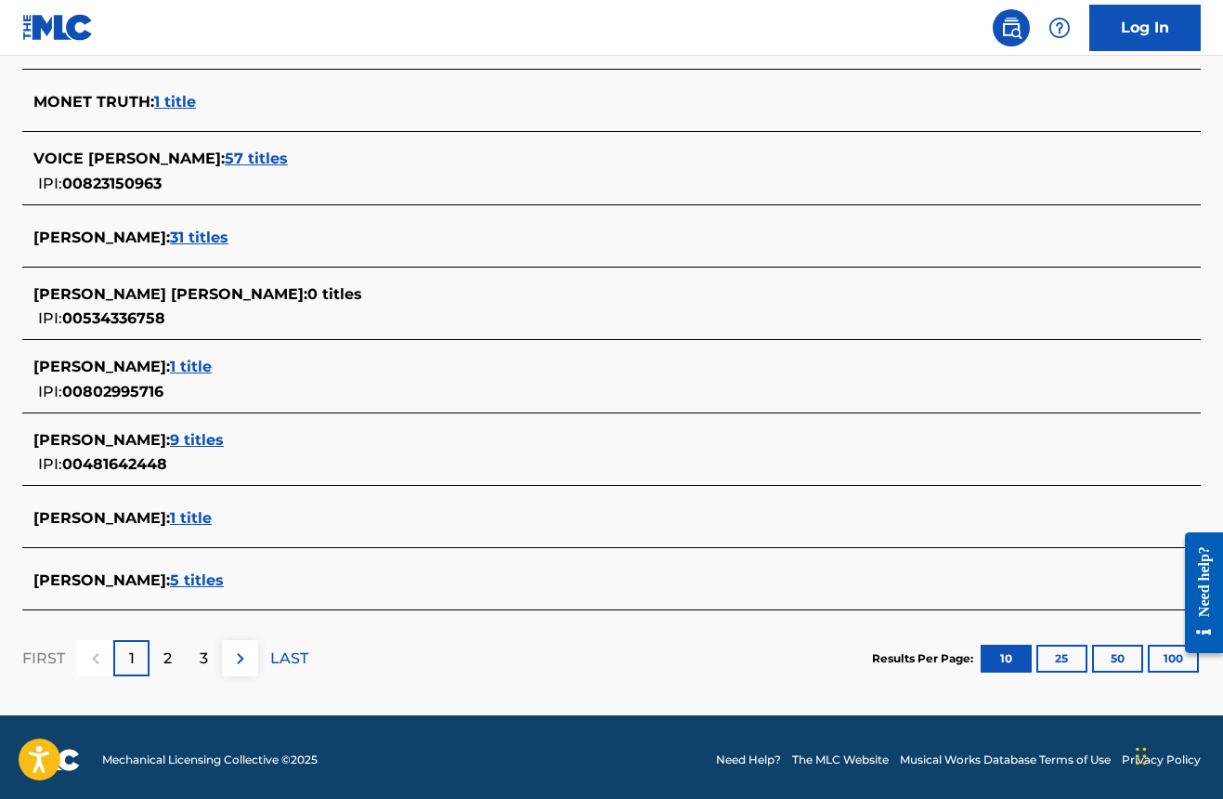
scroll to position [630, 0]
click at [195, 579] on span "5 titles" at bounding box center [197, 580] width 54 height 18
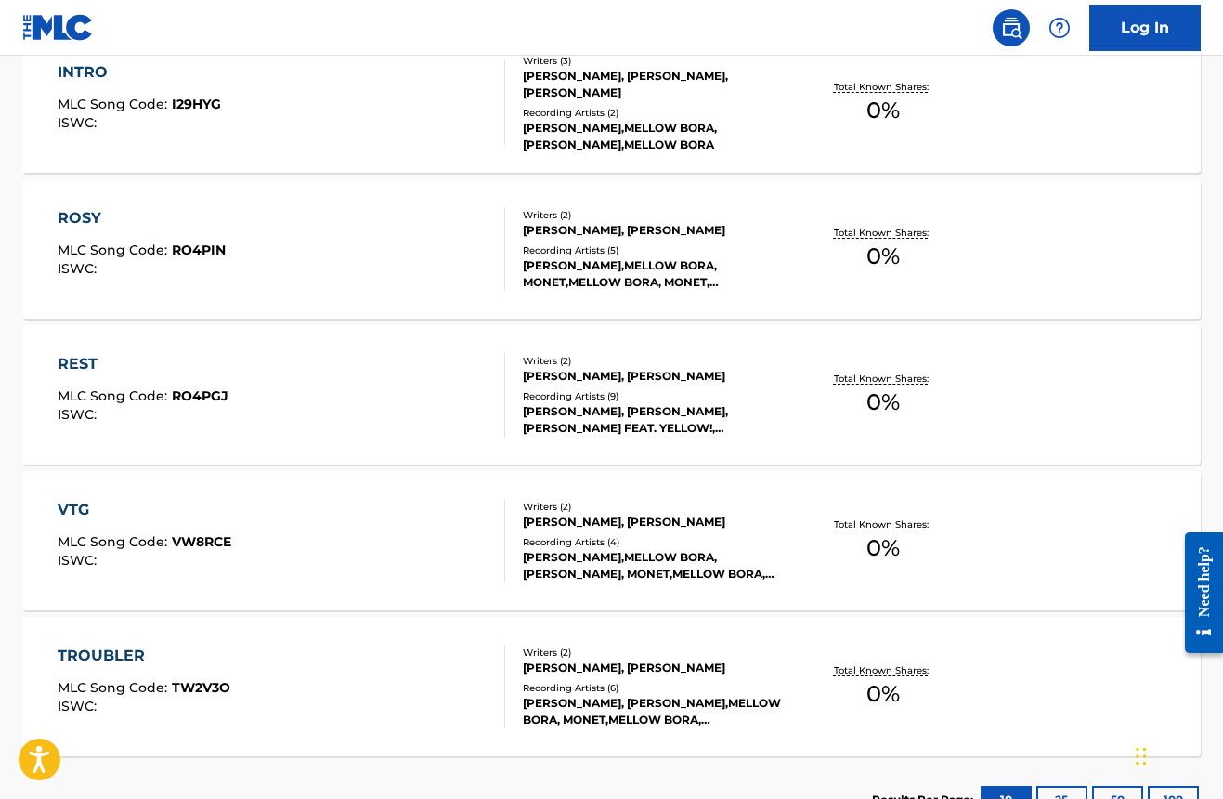
scroll to position [615, 0]
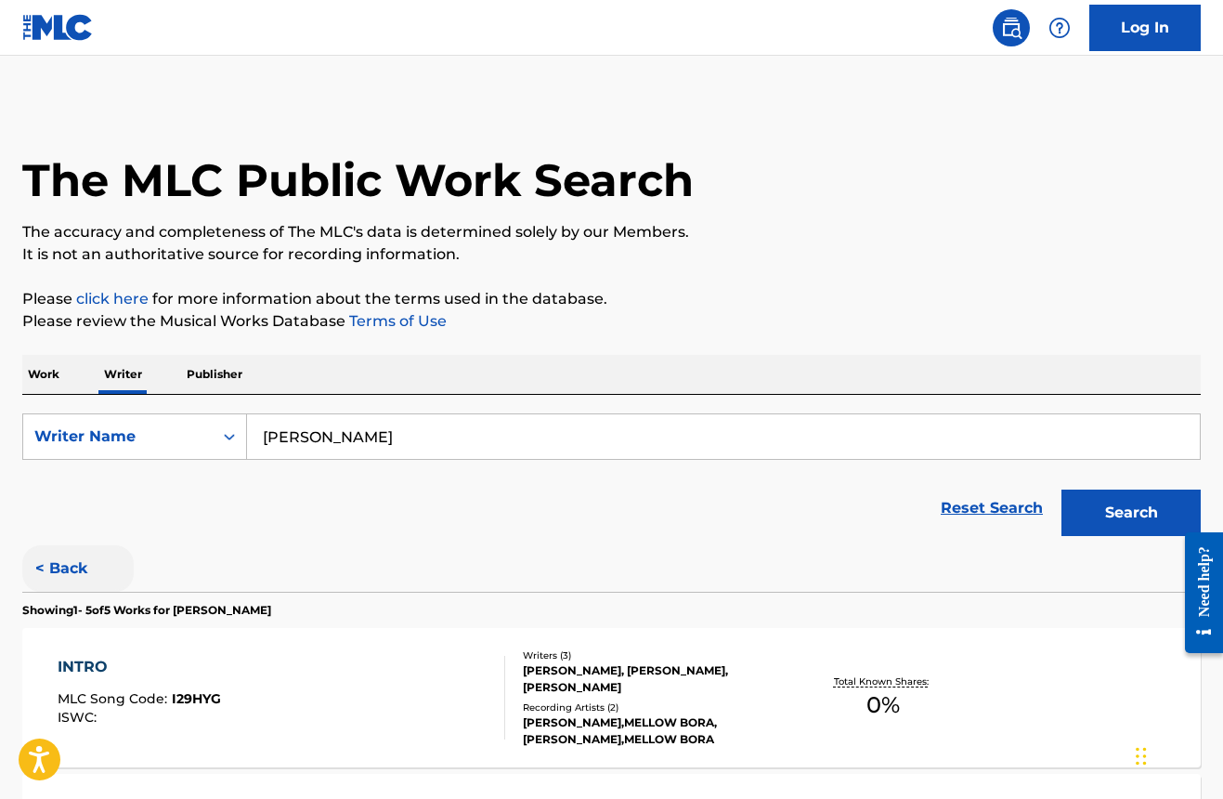
click at [61, 566] on button "< Back" at bounding box center [77, 568] width 111 height 46
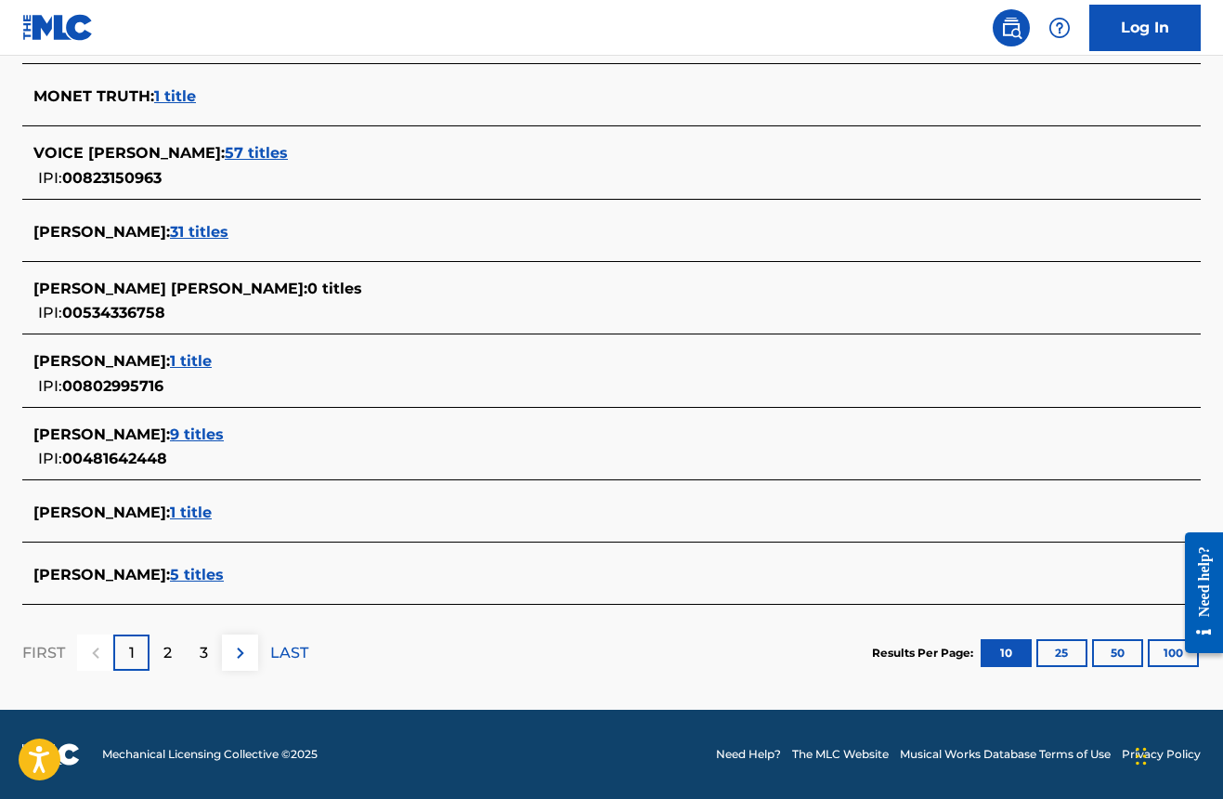
scroll to position [635, 0]
click at [124, 358] on span "MONET GUTHRIE SHELTON :" at bounding box center [101, 361] width 137 height 18
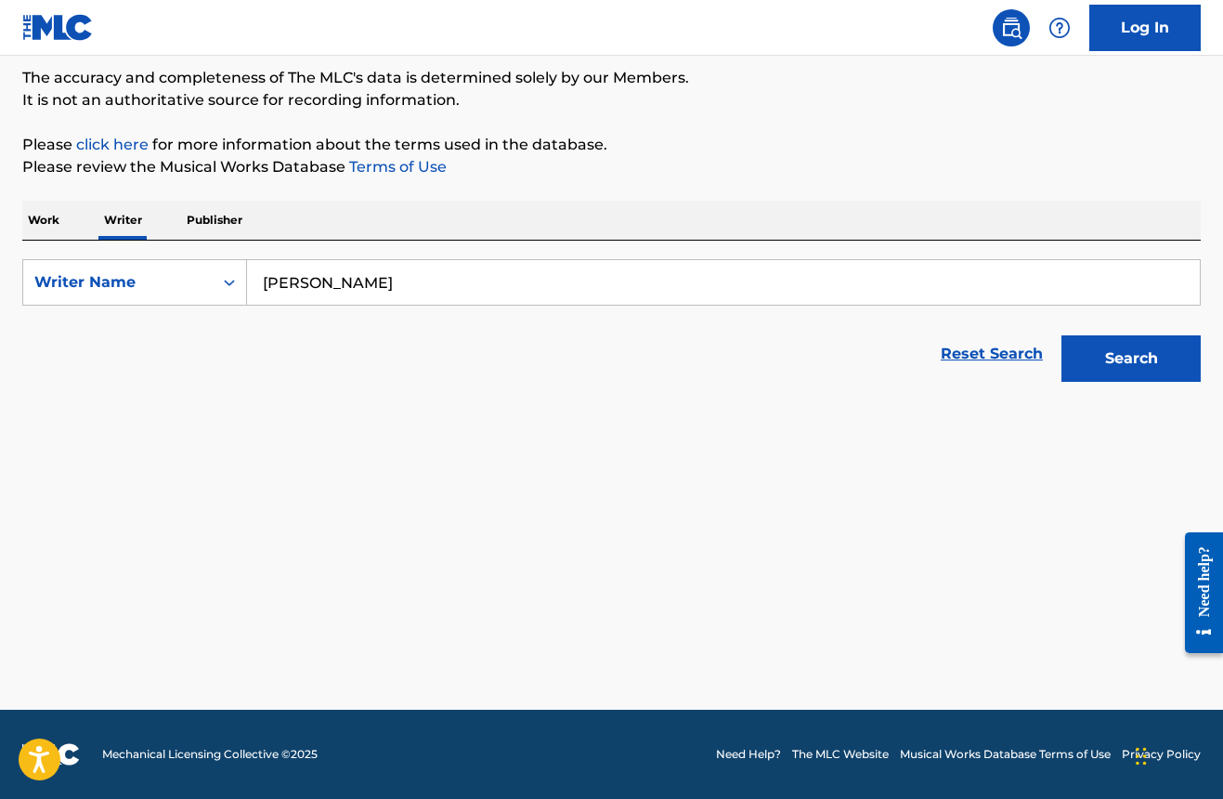
scroll to position [154, 0]
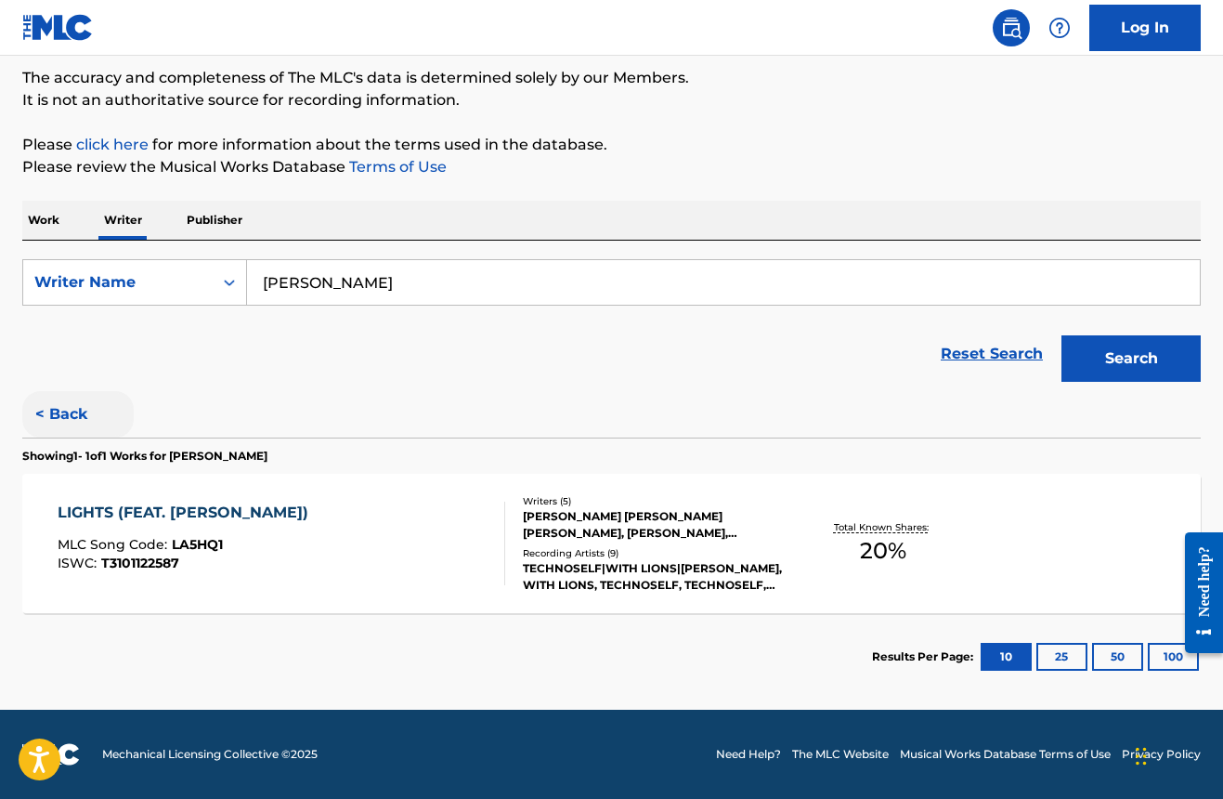
click at [64, 412] on button "< Back" at bounding box center [77, 414] width 111 height 46
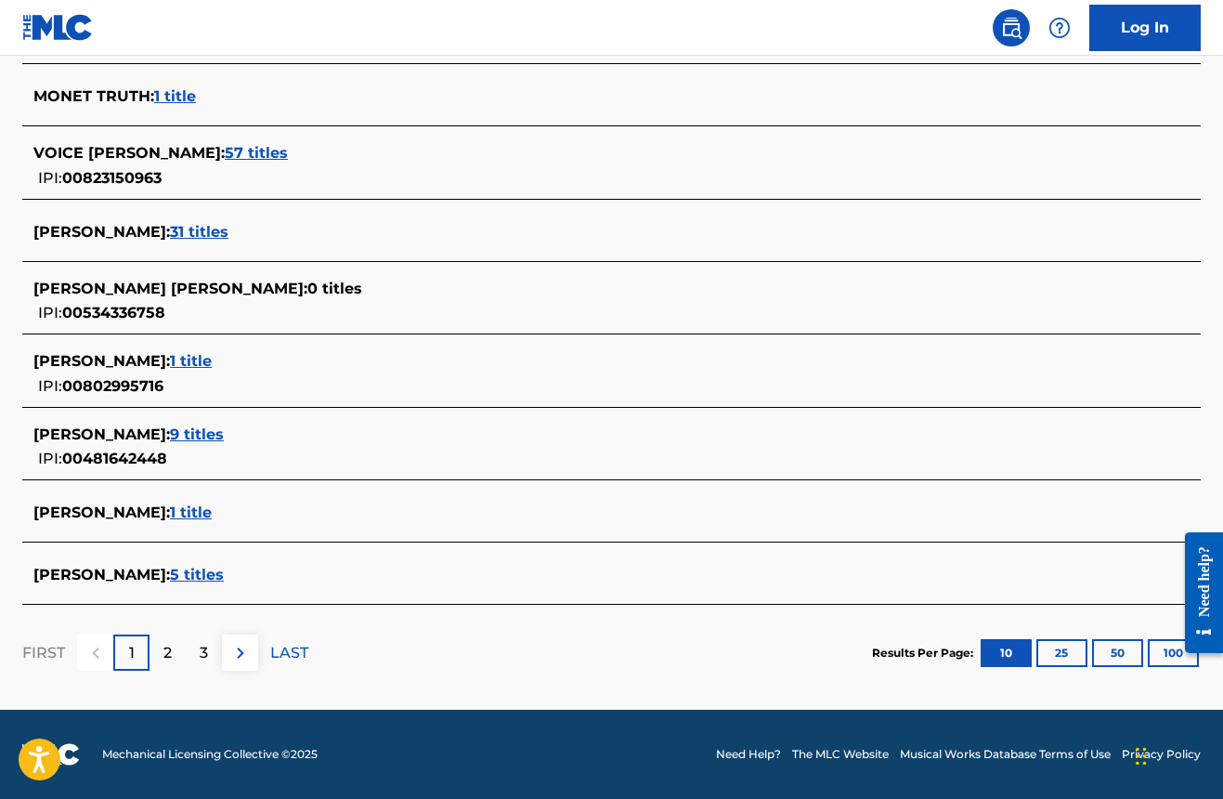
scroll to position [635, 0]
click at [200, 432] on span "9 titles" at bounding box center [197, 434] width 54 height 18
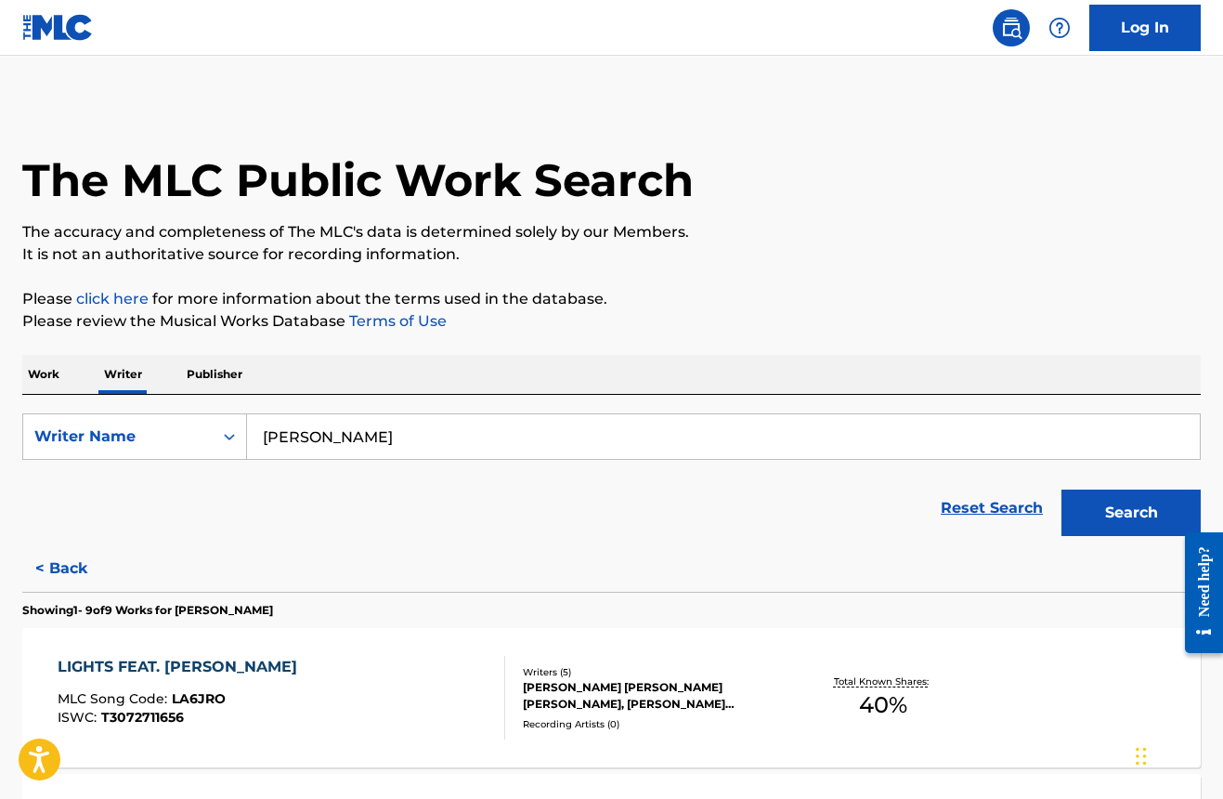
scroll to position [0, 0]
click at [87, 563] on button "< Back" at bounding box center [77, 568] width 111 height 46
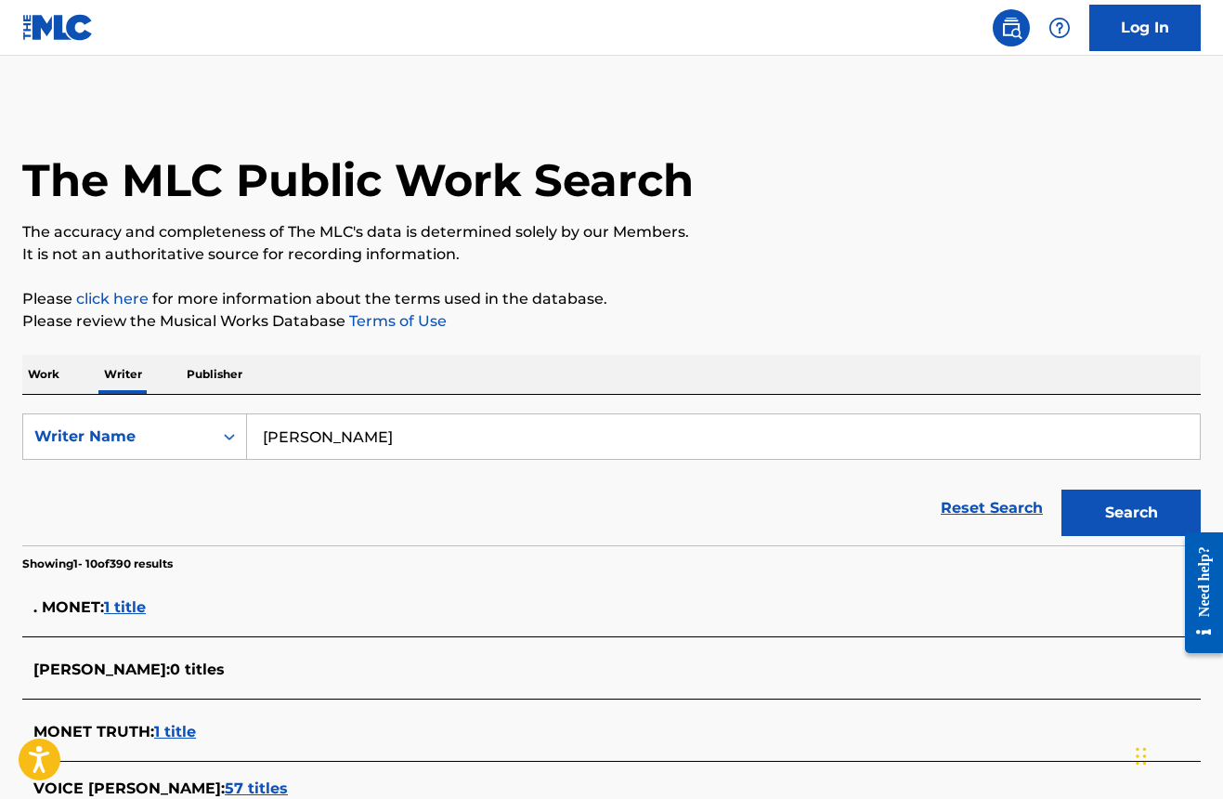
click at [430, 431] on input "monet guthrie" at bounding box center [723, 436] width 953 height 45
click at [1094, 504] on button "Search" at bounding box center [1130, 512] width 139 height 46
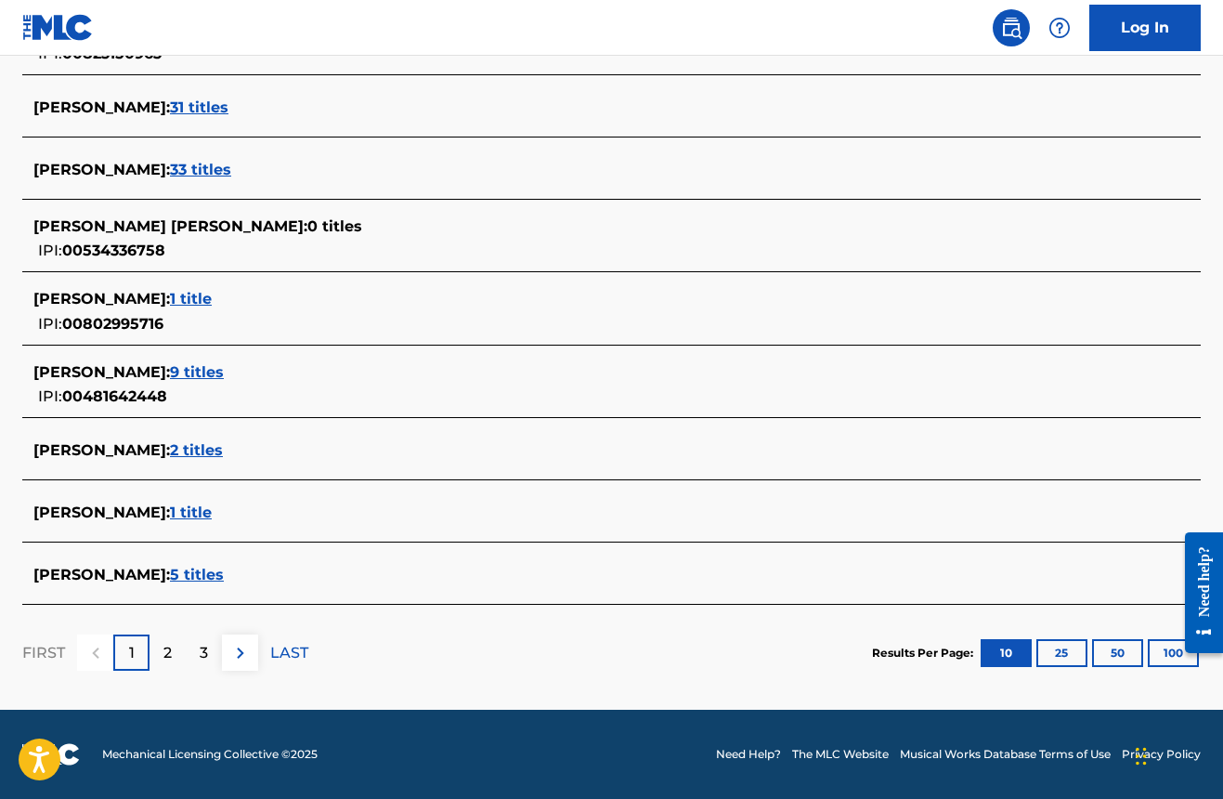
scroll to position [635, 0]
click at [158, 302] on span "MONET GUTHRIE SHELTON :" at bounding box center [101, 299] width 137 height 18
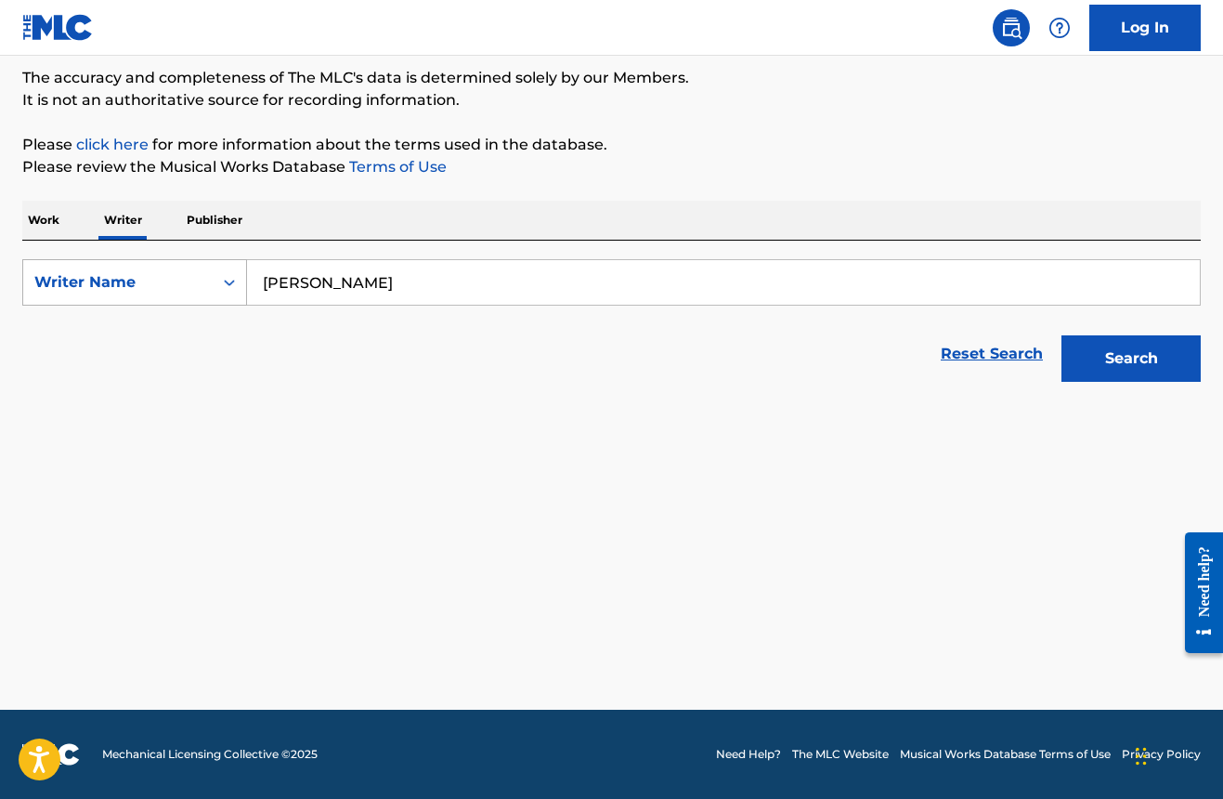
scroll to position [154, 0]
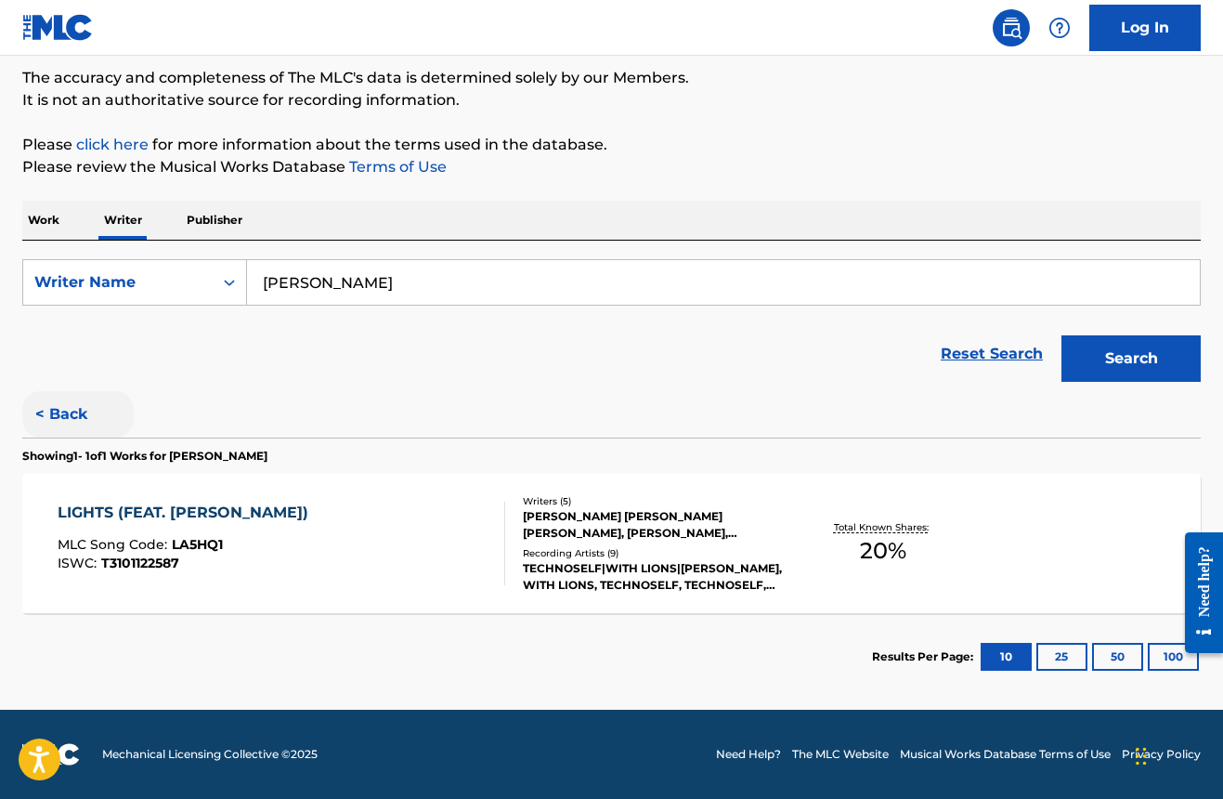
click at [77, 425] on button "< Back" at bounding box center [77, 414] width 111 height 46
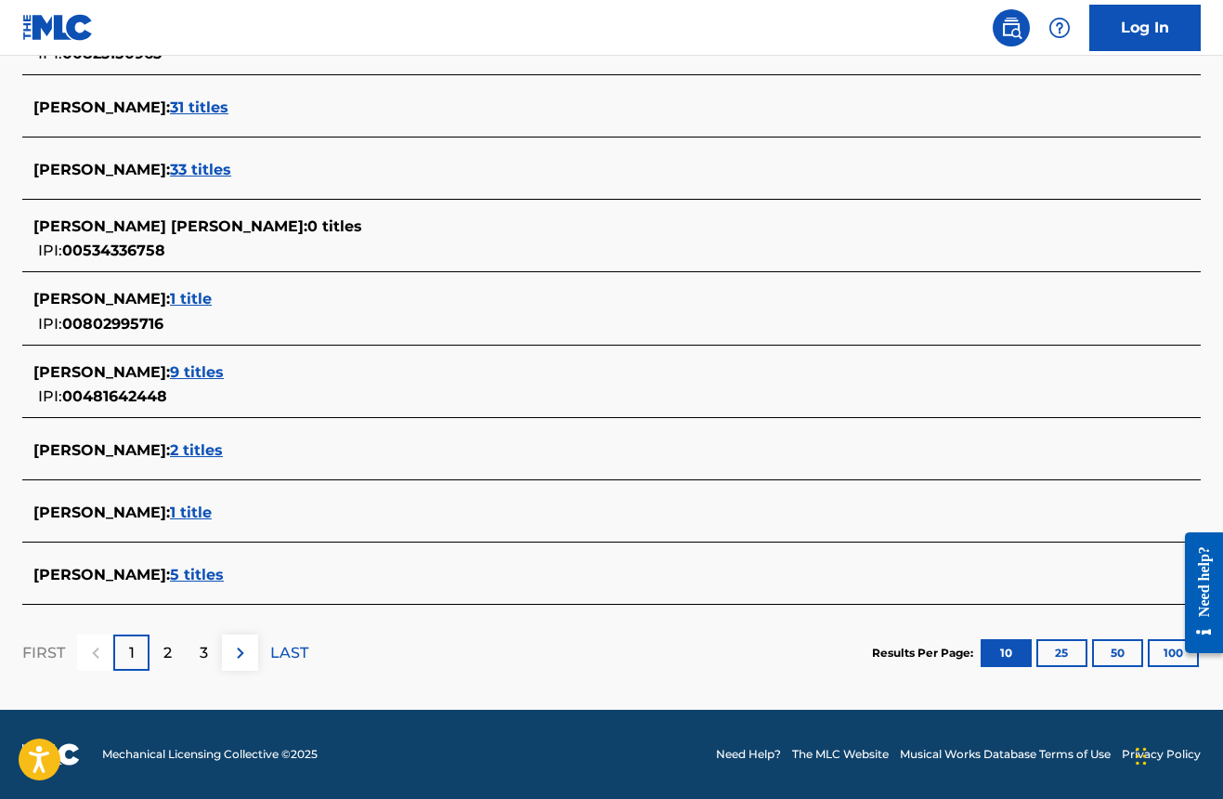
scroll to position [635, 0]
click at [171, 654] on p "2" at bounding box center [167, 653] width 8 height 22
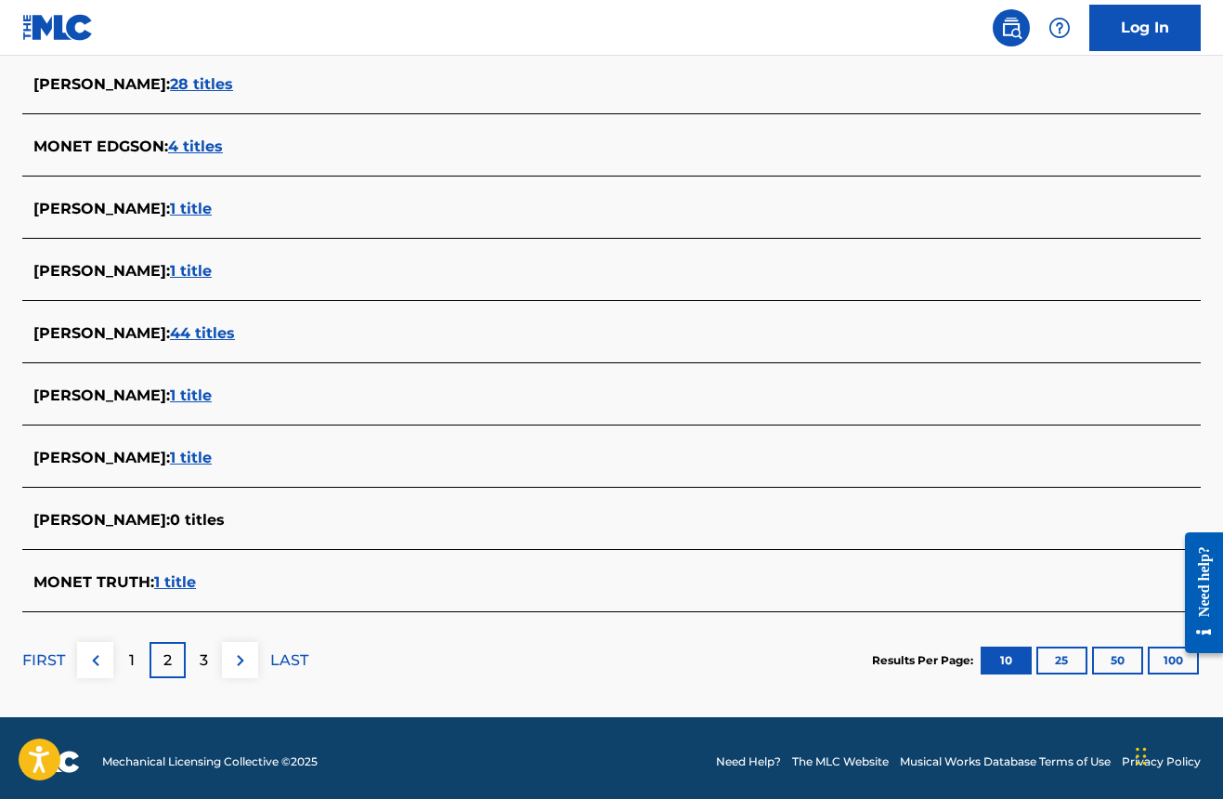
scroll to position [589, 0]
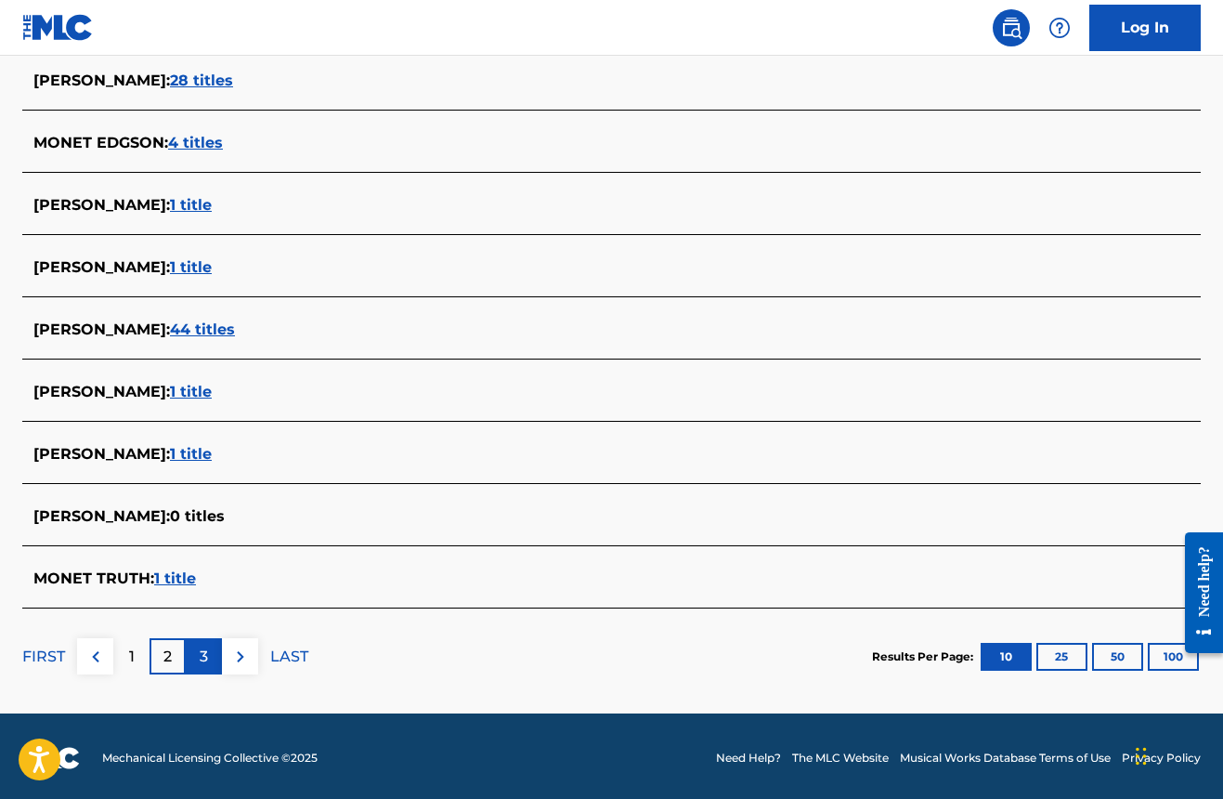
click at [206, 659] on p "3" at bounding box center [204, 656] width 8 height 22
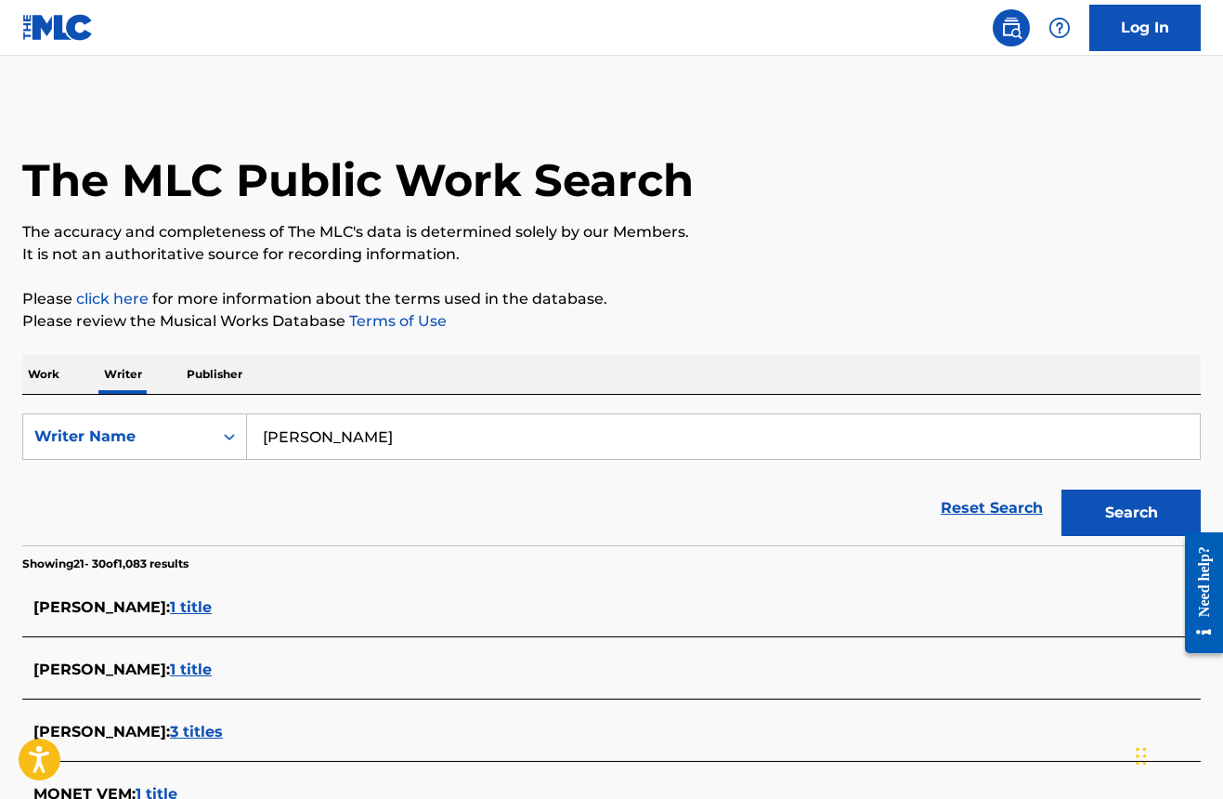
scroll to position [0, 0]
click at [374, 441] on input "monet guthrie shelton" at bounding box center [723, 436] width 953 height 45
click at [1131, 513] on button "Search" at bounding box center [1130, 512] width 139 height 46
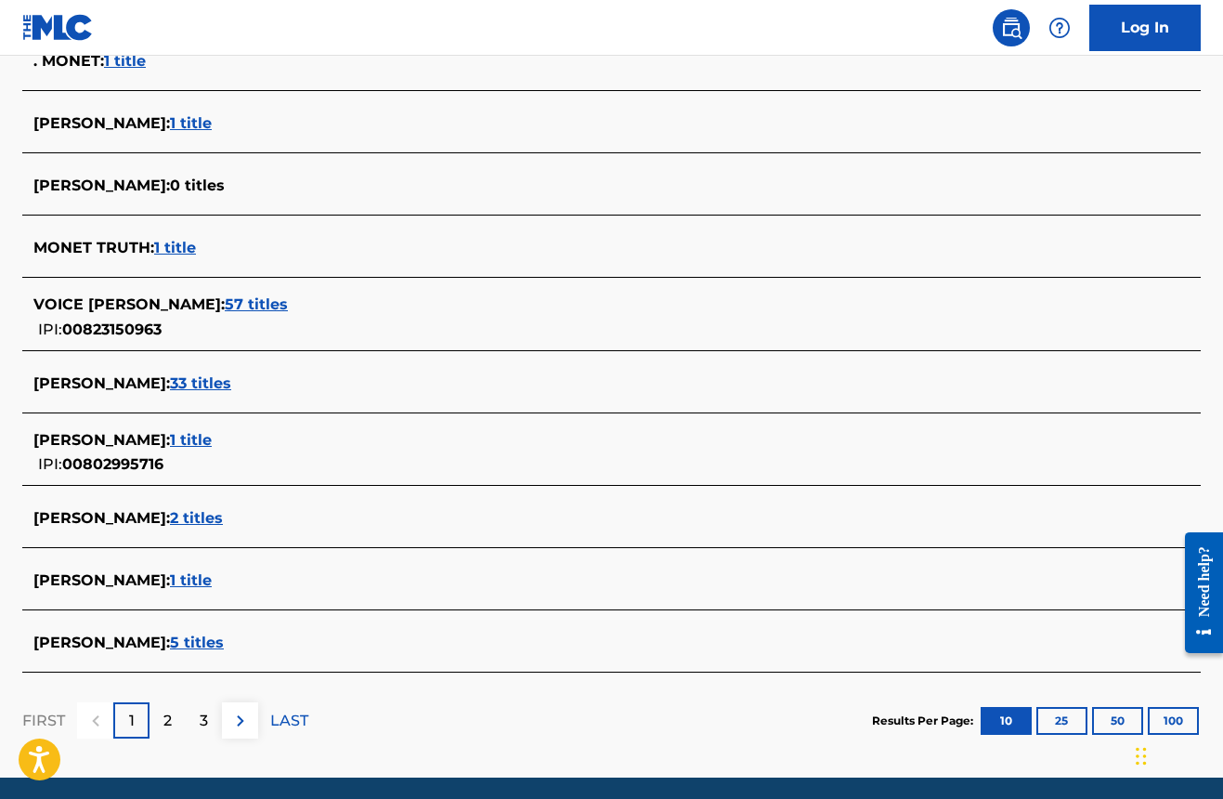
scroll to position [578, 0]
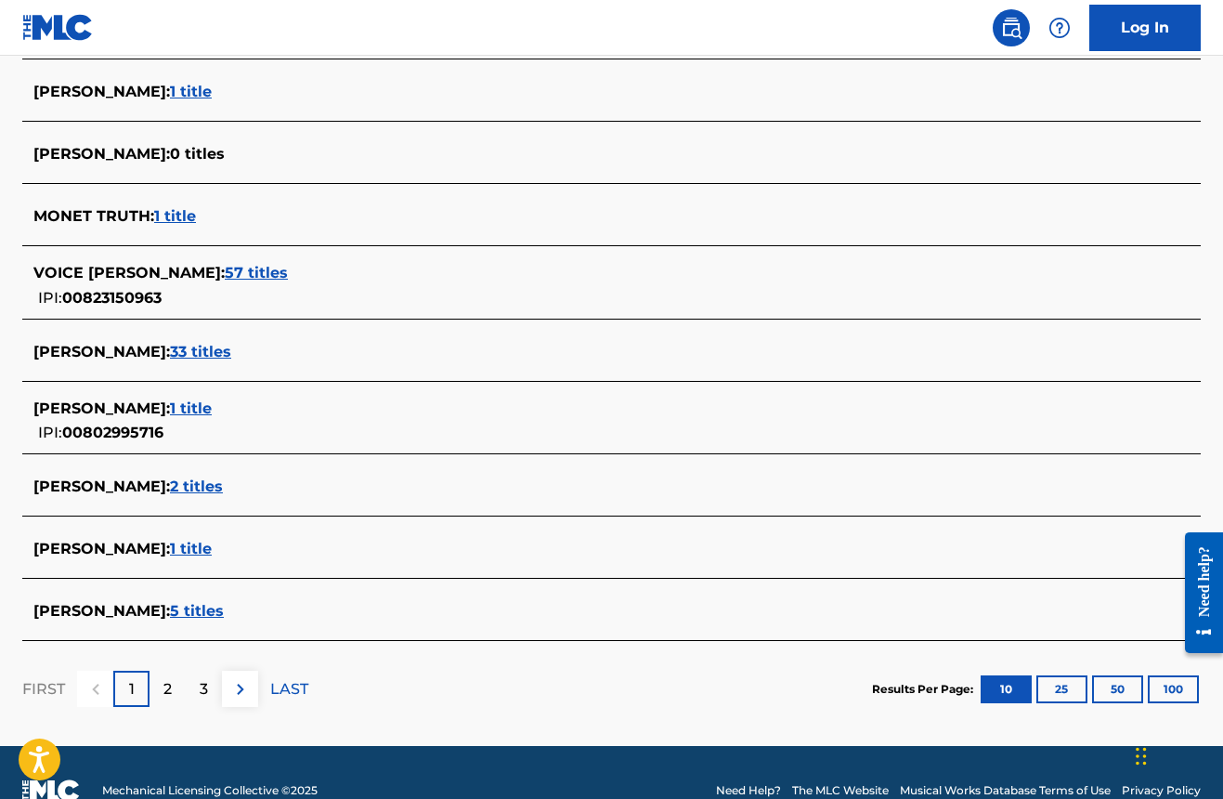
click at [200, 489] on span "2 titles" at bounding box center [196, 486] width 53 height 18
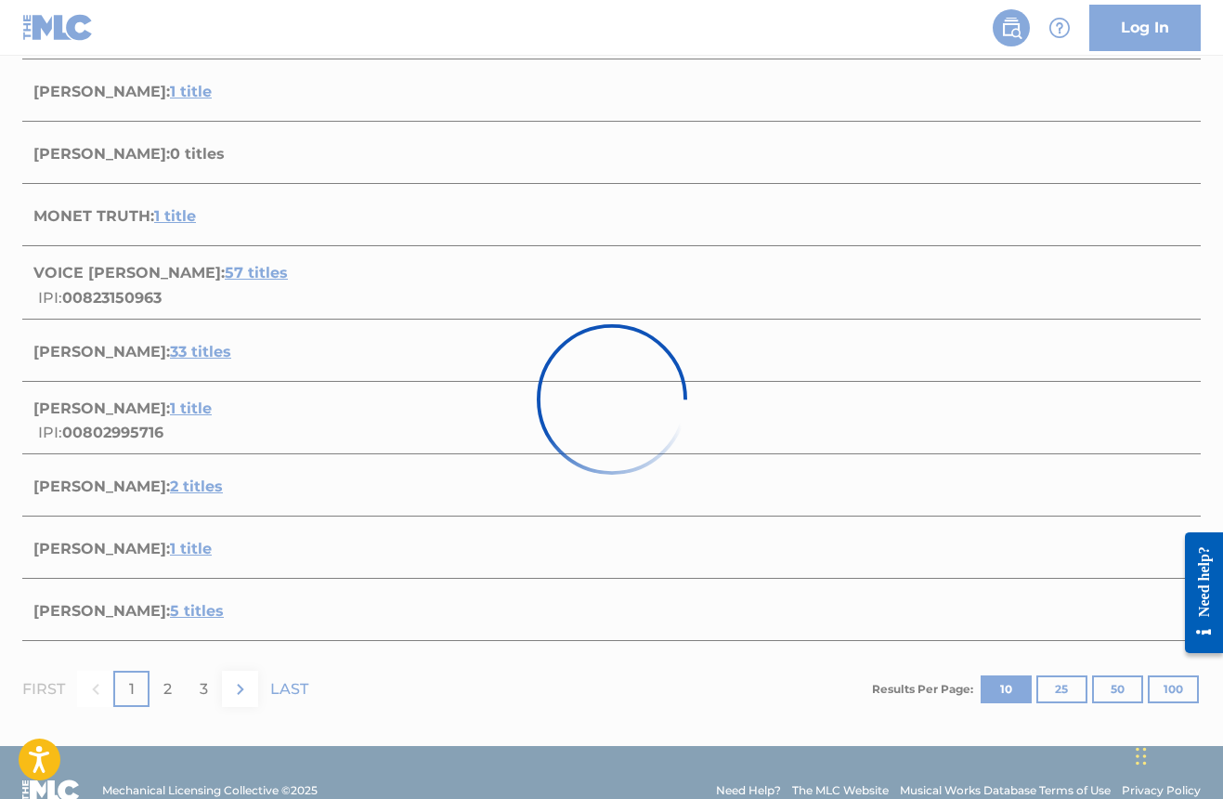
scroll to position [300, 0]
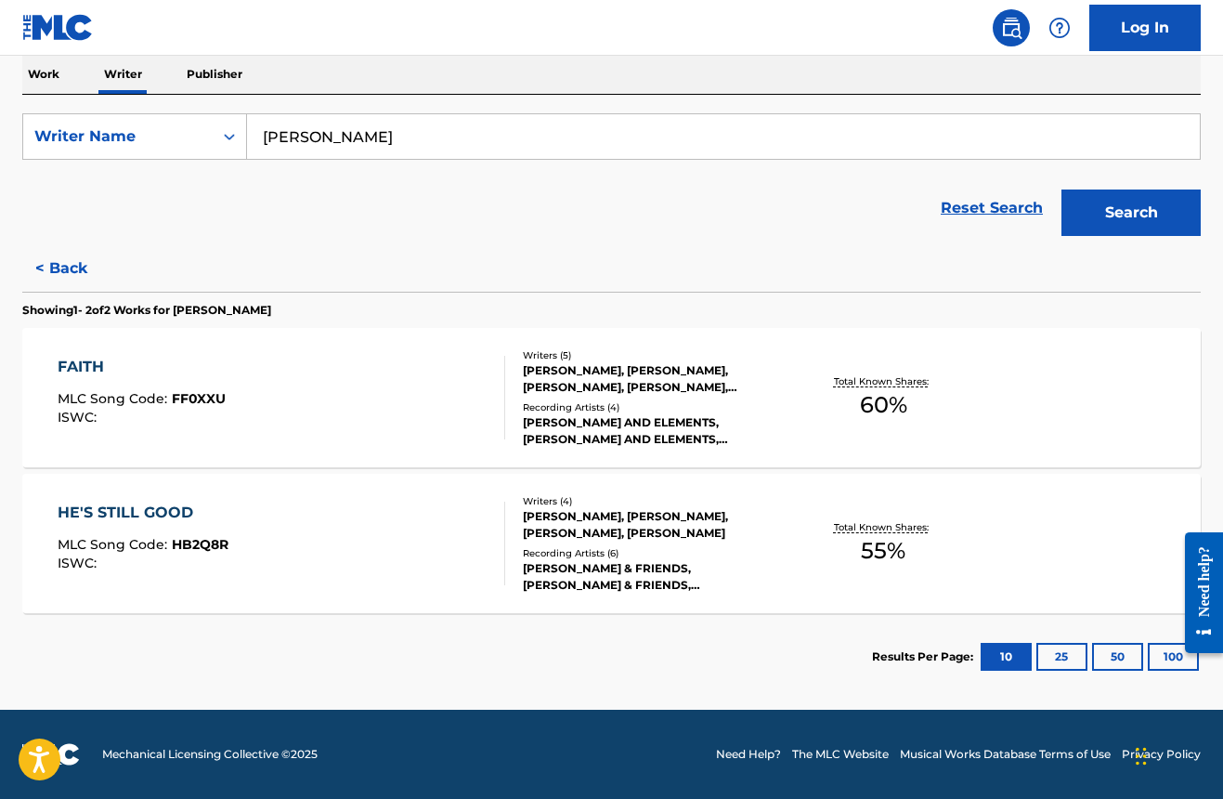
click at [319, 139] on input "monet shelton" at bounding box center [723, 136] width 953 height 45
type input "monet guthrie-shelton"
click at [1130, 221] on button "Search" at bounding box center [1130, 212] width 139 height 46
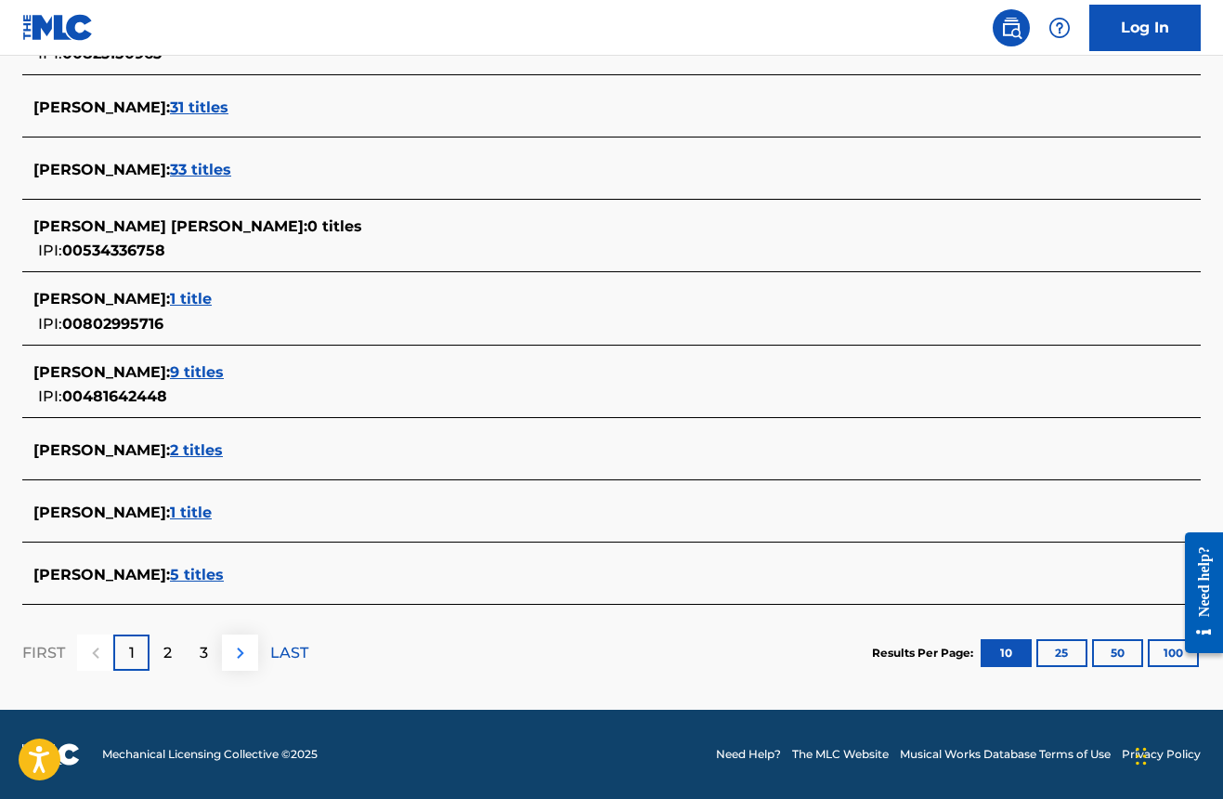
scroll to position [635, 0]
click at [183, 658] on div "2" at bounding box center [168, 652] width 36 height 36
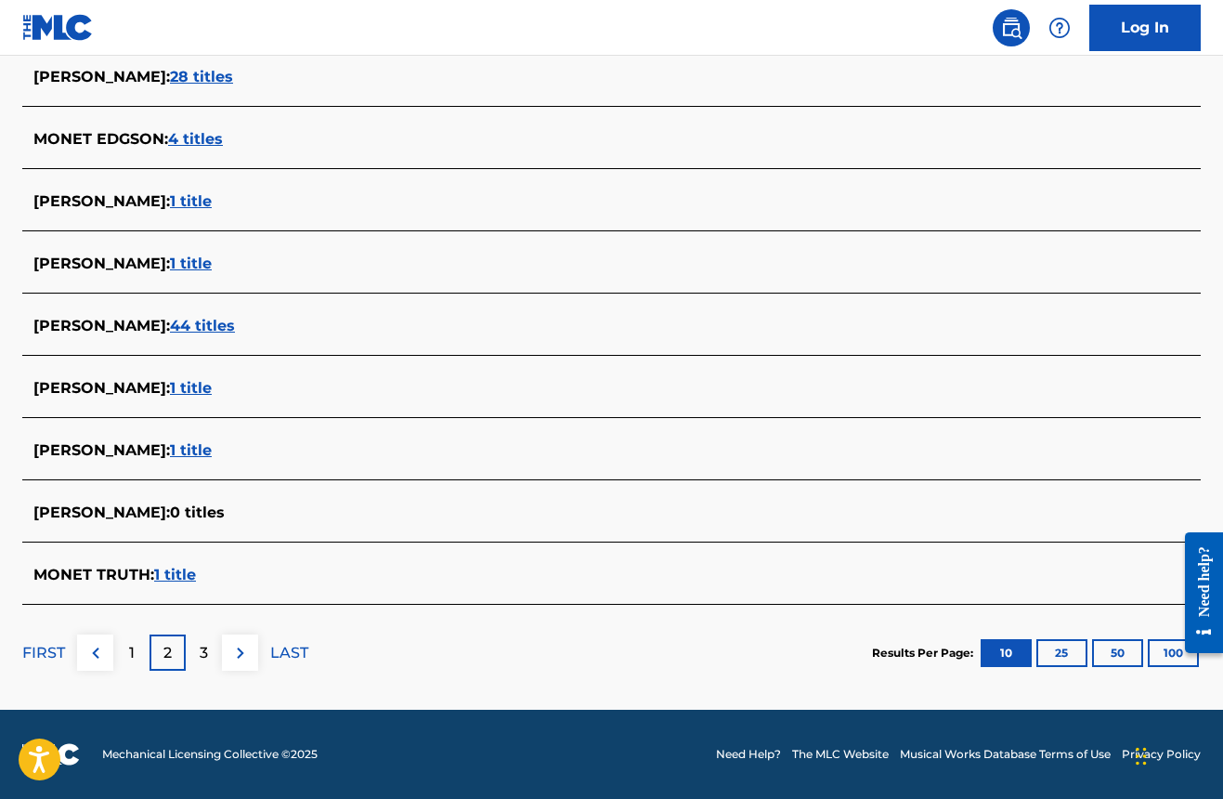
scroll to position [592, 0]
click at [208, 663] on div "3" at bounding box center [204, 652] width 36 height 36
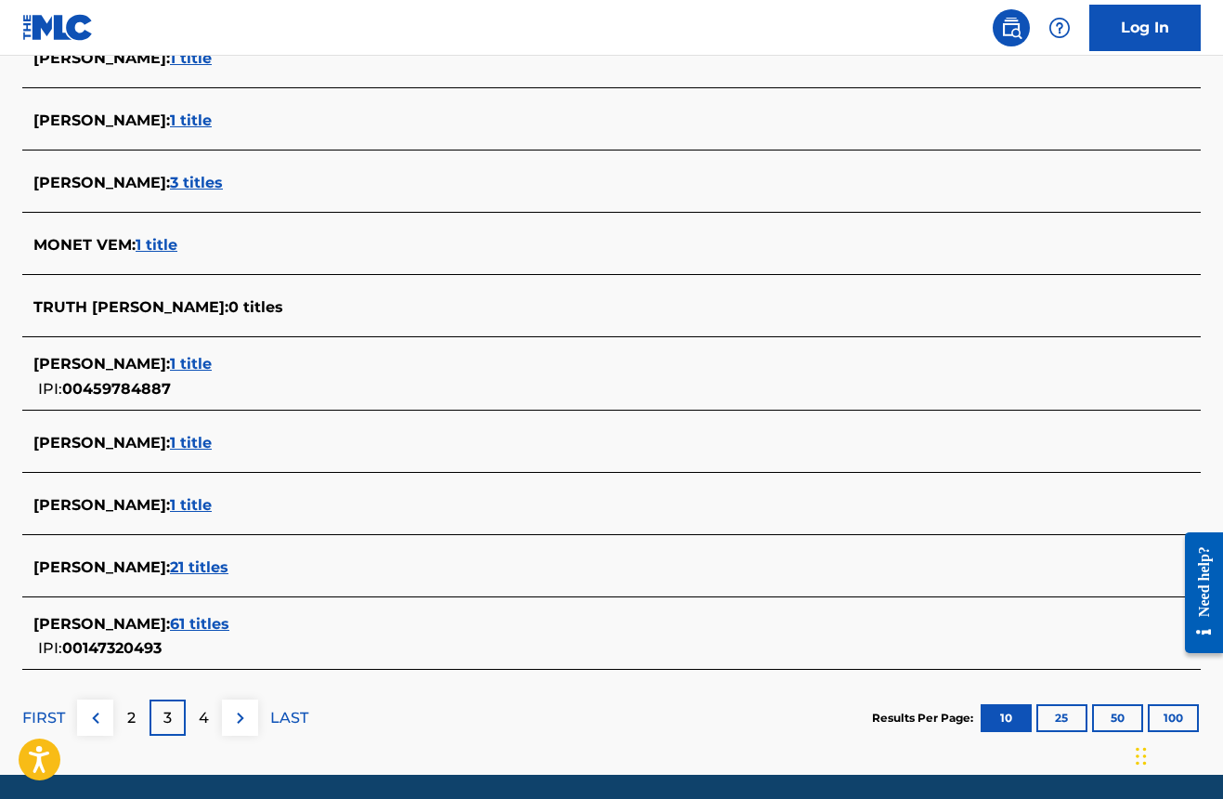
scroll to position [577, 0]
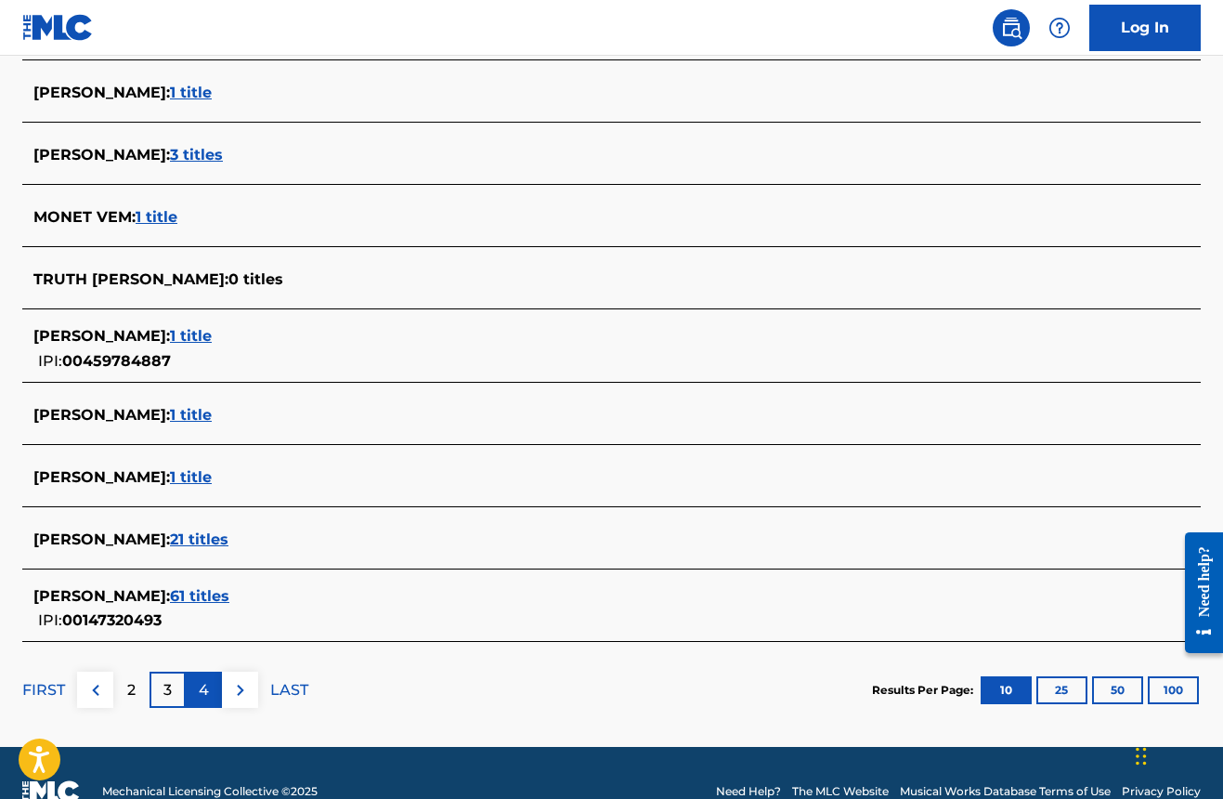
click at [201, 686] on p "4" at bounding box center [204, 690] width 10 height 22
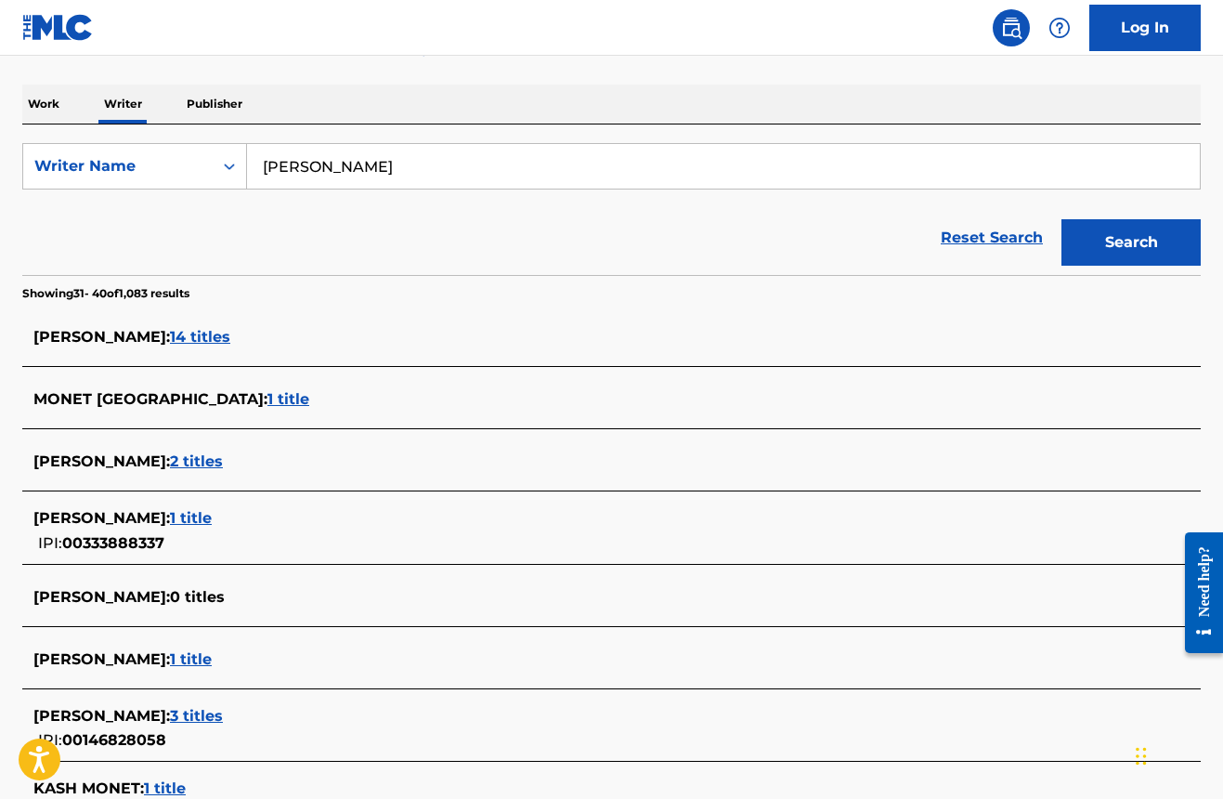
scroll to position [199, 0]
